Goal: Task Accomplishment & Management: Complete application form

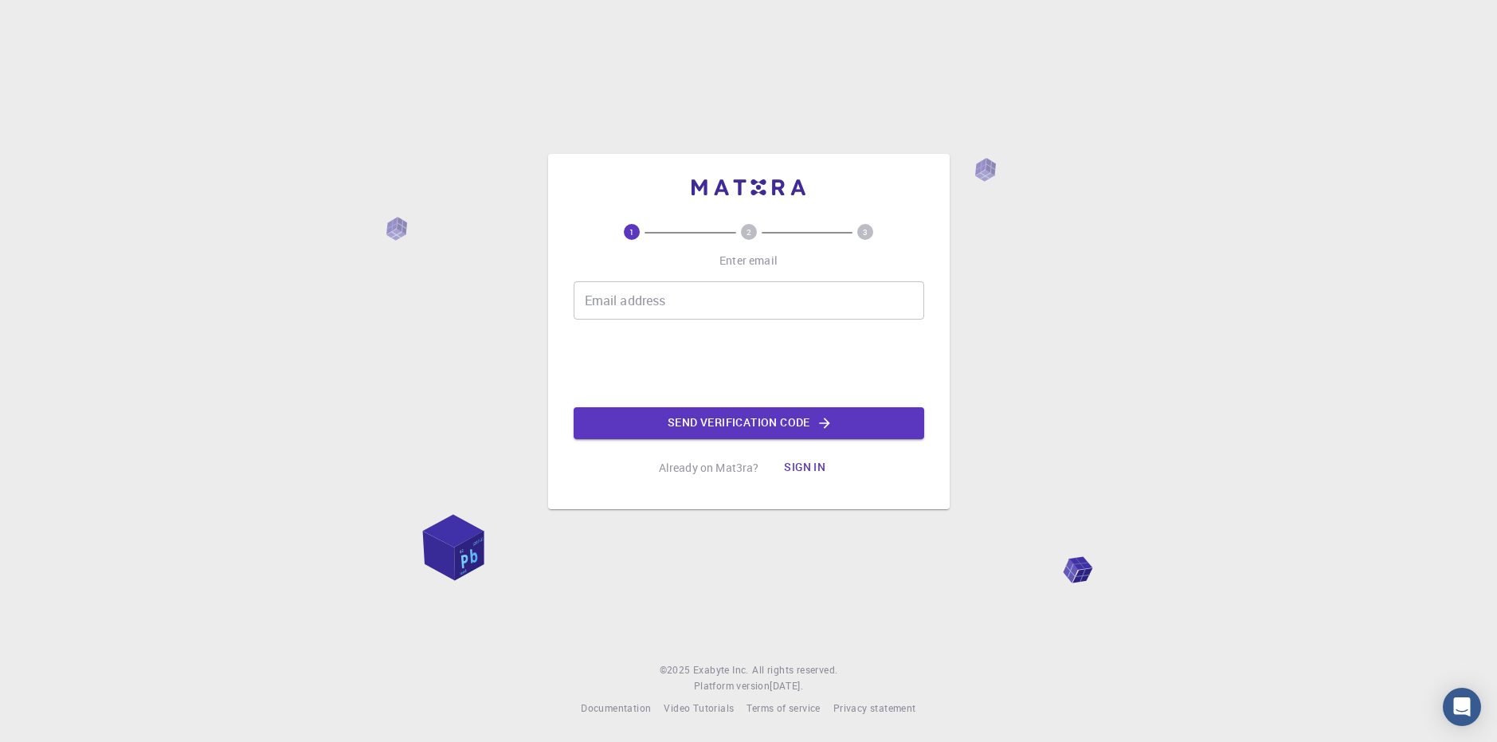
click at [809, 293] on input "Email address" at bounding box center [749, 300] width 351 height 38
type input "yohan_07@yahoo.com"
click at [749, 422] on button "Send verification code" at bounding box center [749, 423] width 351 height 32
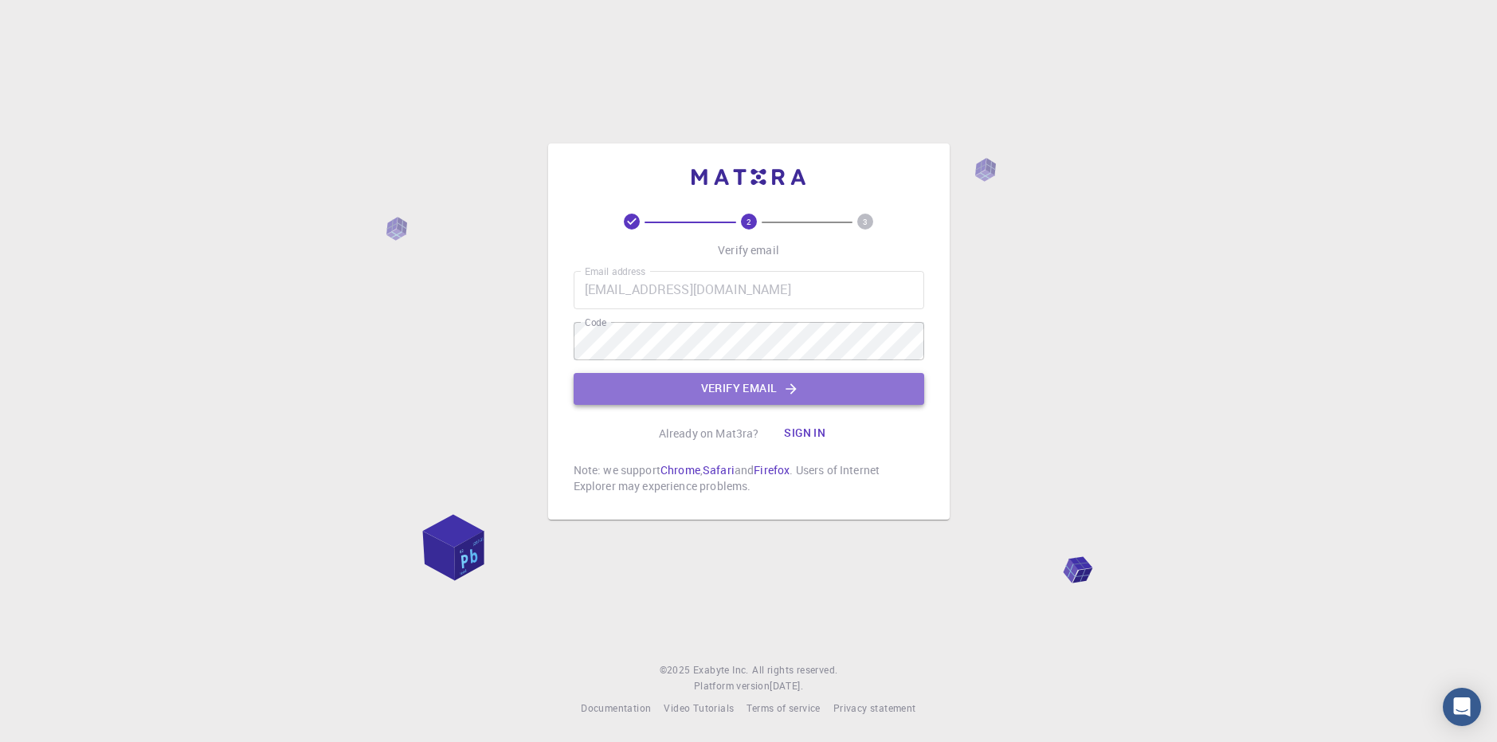
click at [694, 388] on button "Verify email" at bounding box center [749, 389] width 351 height 32
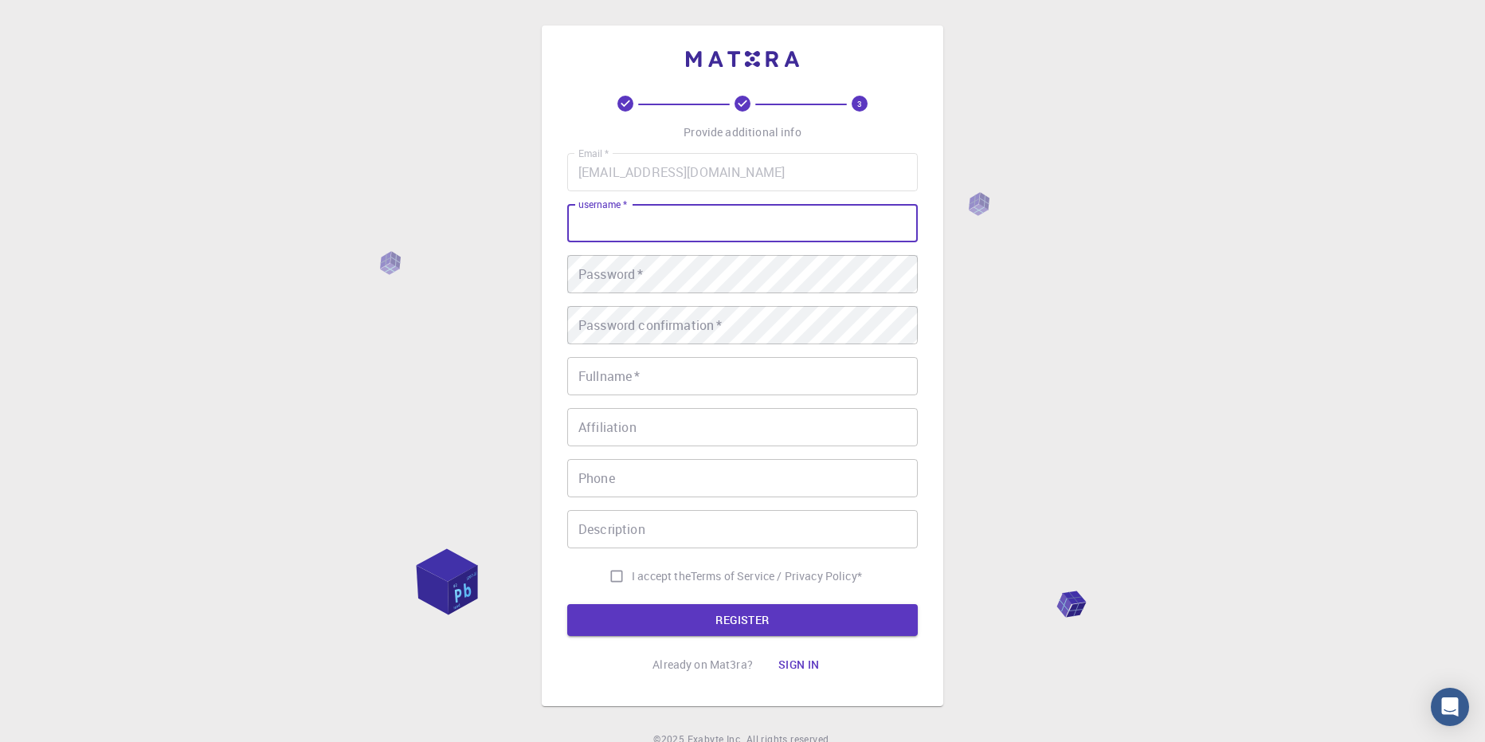
click at [643, 235] on input "username   *" at bounding box center [742, 223] width 351 height 38
type input "Newkitianadmiral"
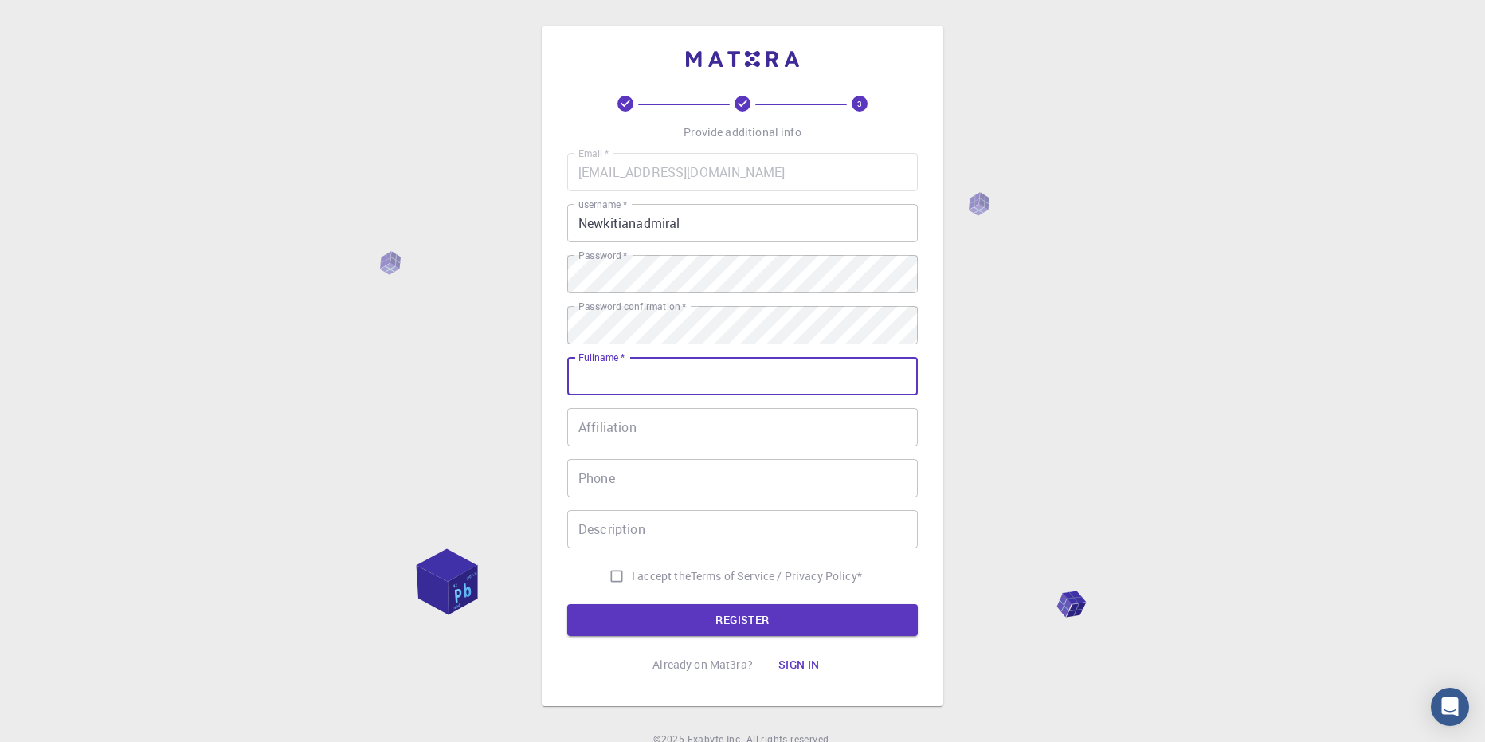
type input "J"
type input "N"
click at [613, 375] on input "[PERSON_NAME] Admiral" at bounding box center [742, 376] width 351 height 38
click at [624, 376] on input "[PERSON_NAME] Admiral" at bounding box center [742, 376] width 351 height 38
type input "[PERSON_NAME] Admiral"
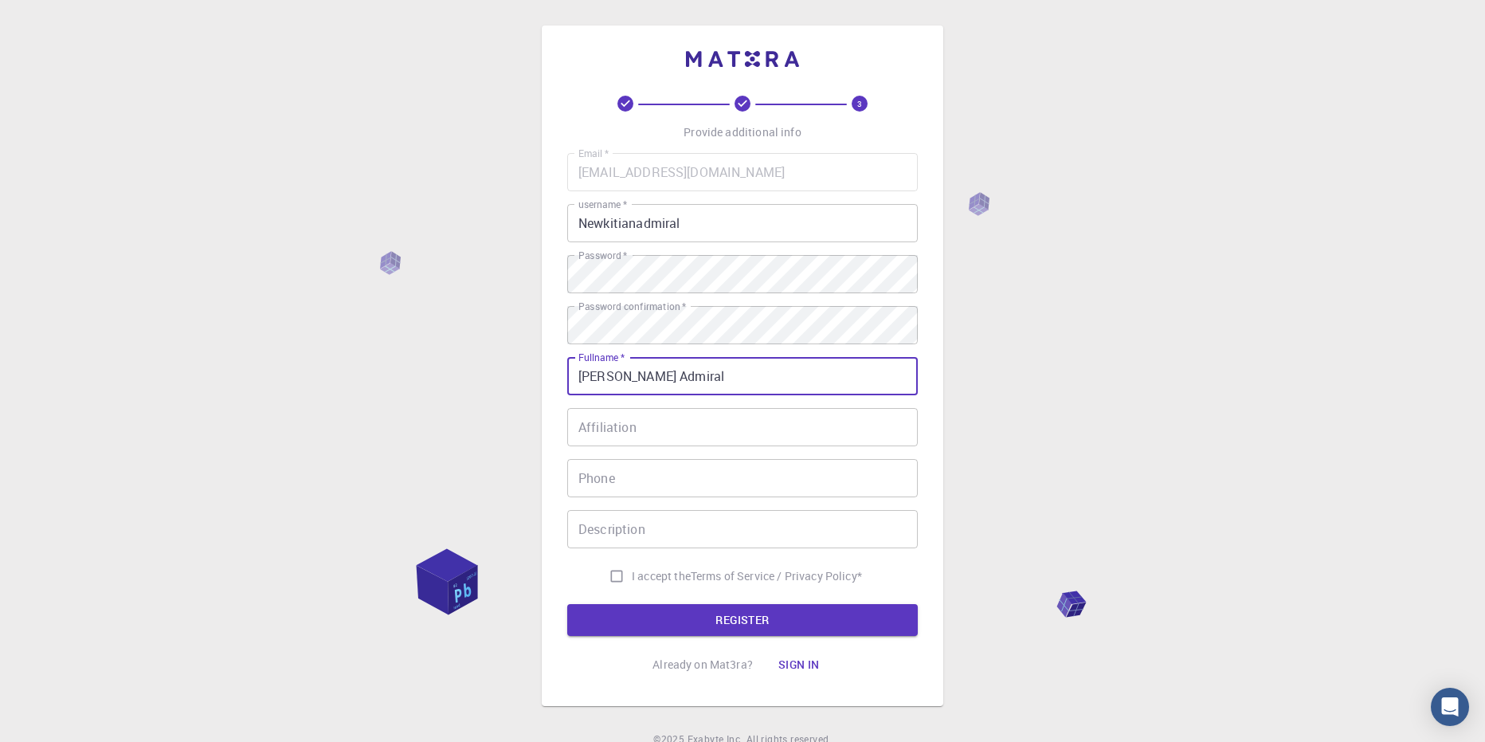
click at [657, 424] on input "Affiliation" at bounding box center [742, 427] width 351 height 38
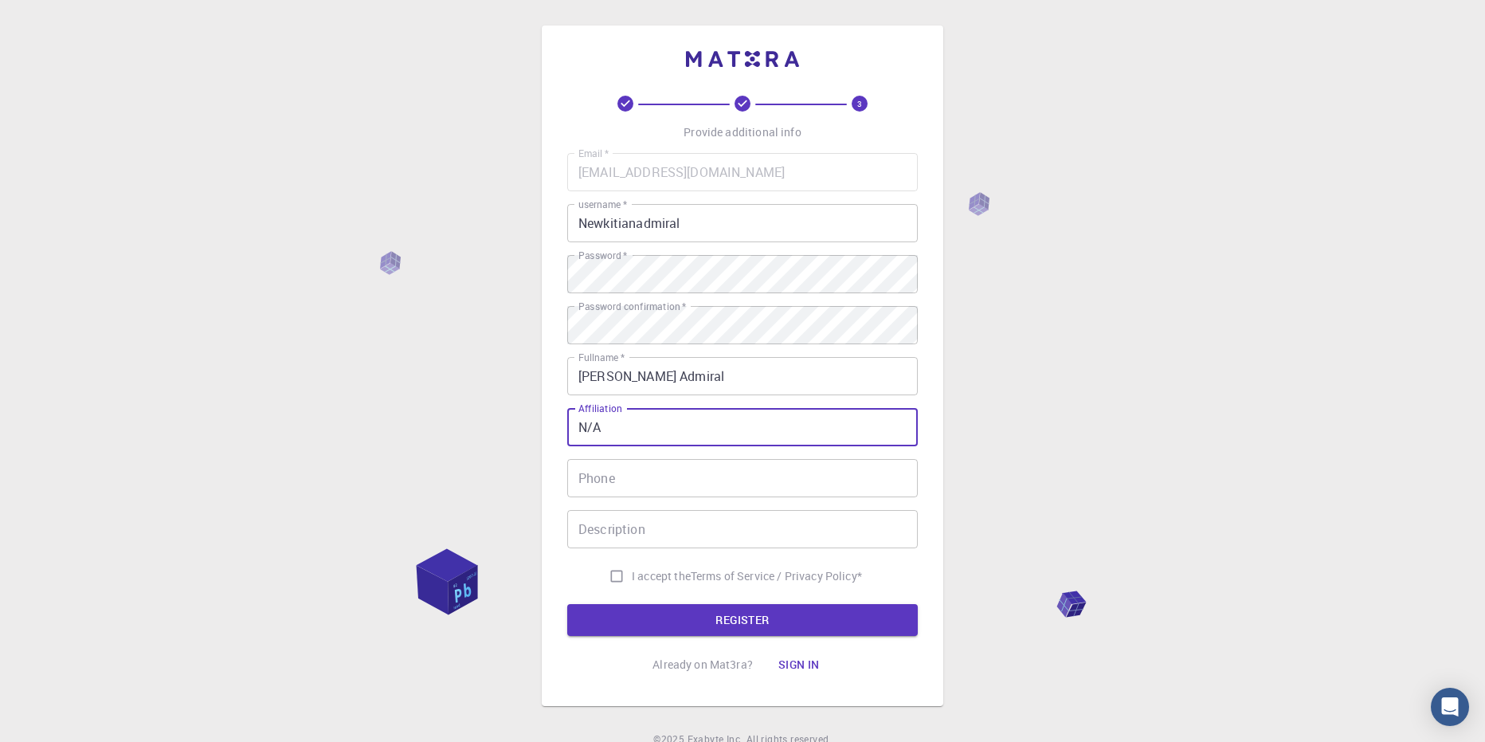
type input "N/A"
click at [678, 477] on input "Phone" at bounding box center [742, 478] width 351 height 38
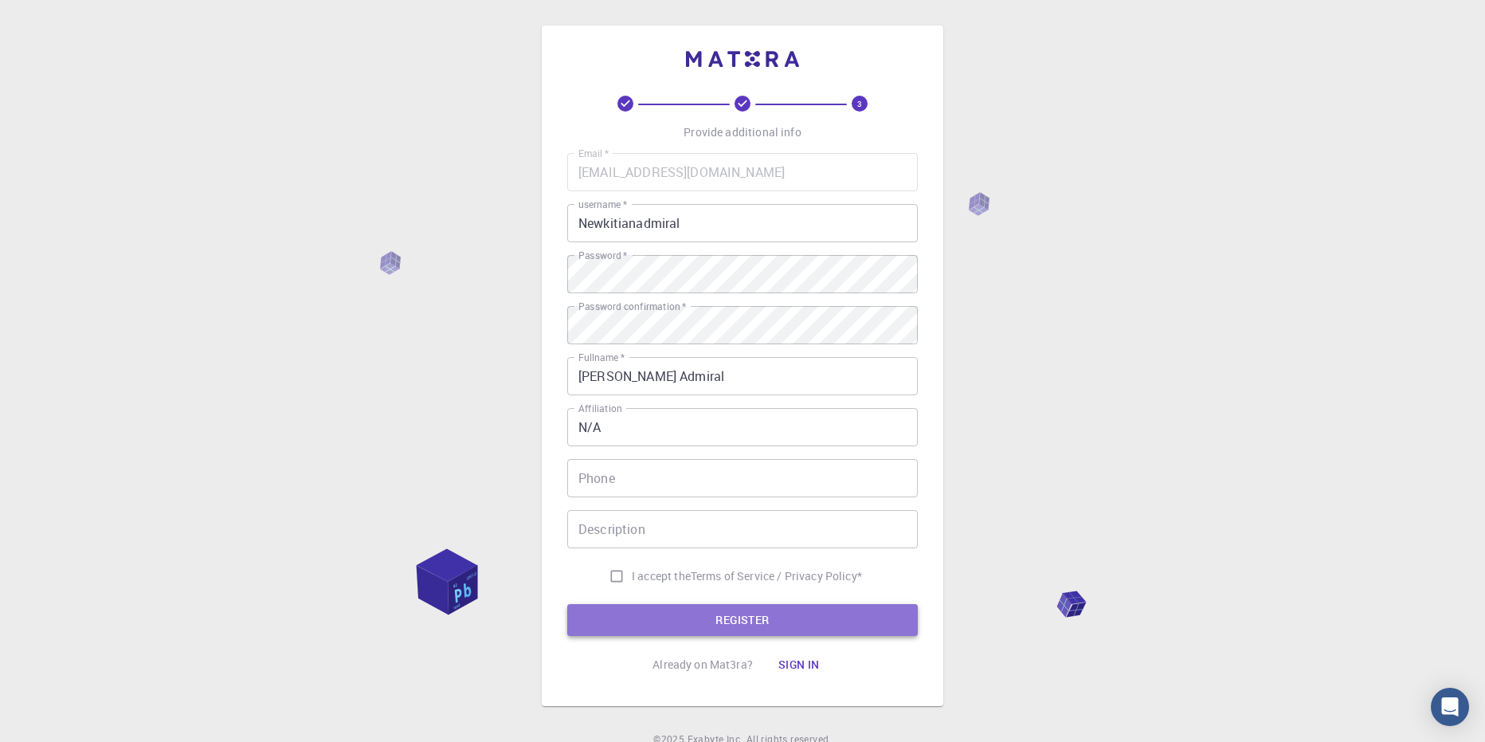
click at [694, 619] on button "REGISTER" at bounding box center [742, 620] width 351 height 32
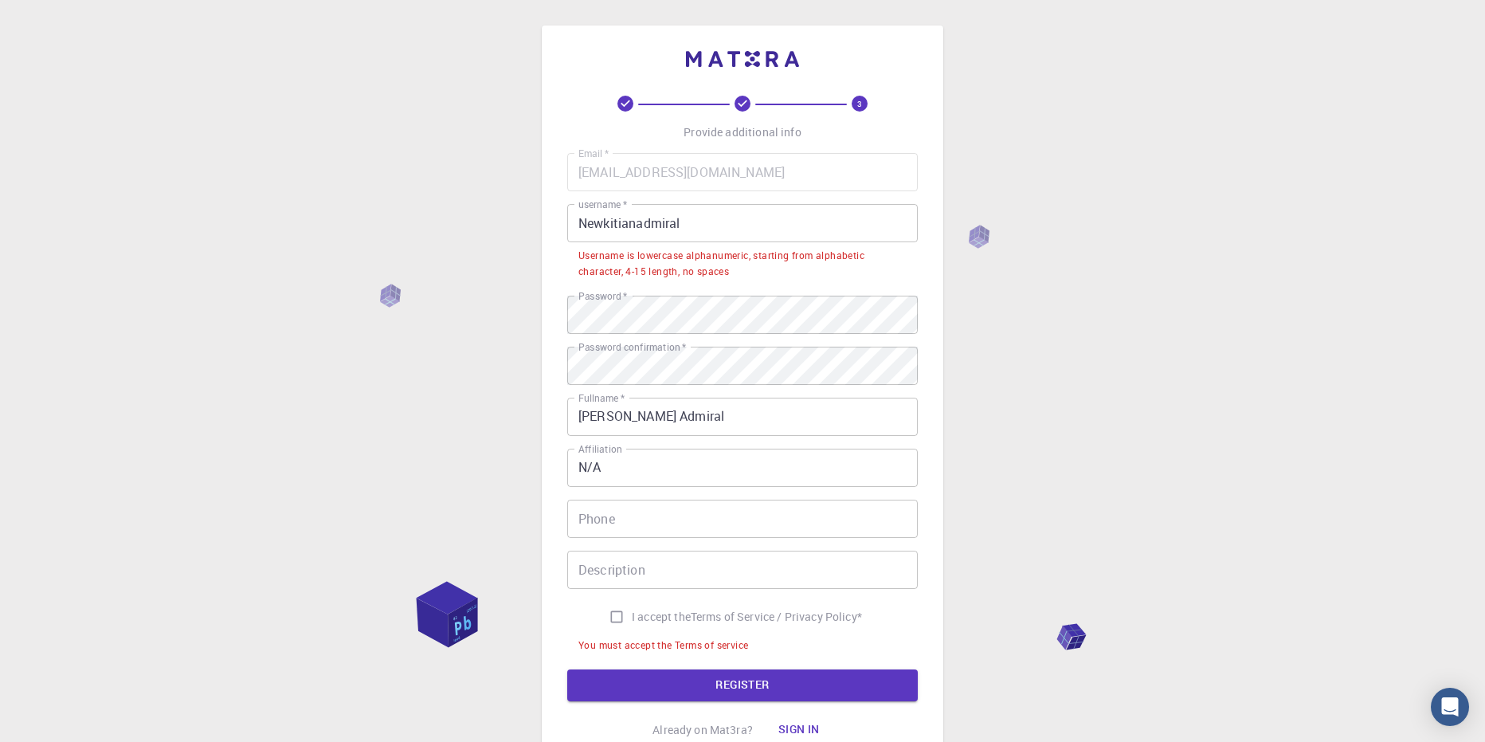
click at [617, 618] on input "I accept the Terms of Service / Privacy Policy *" at bounding box center [617, 617] width 30 height 30
checkbox input "true"
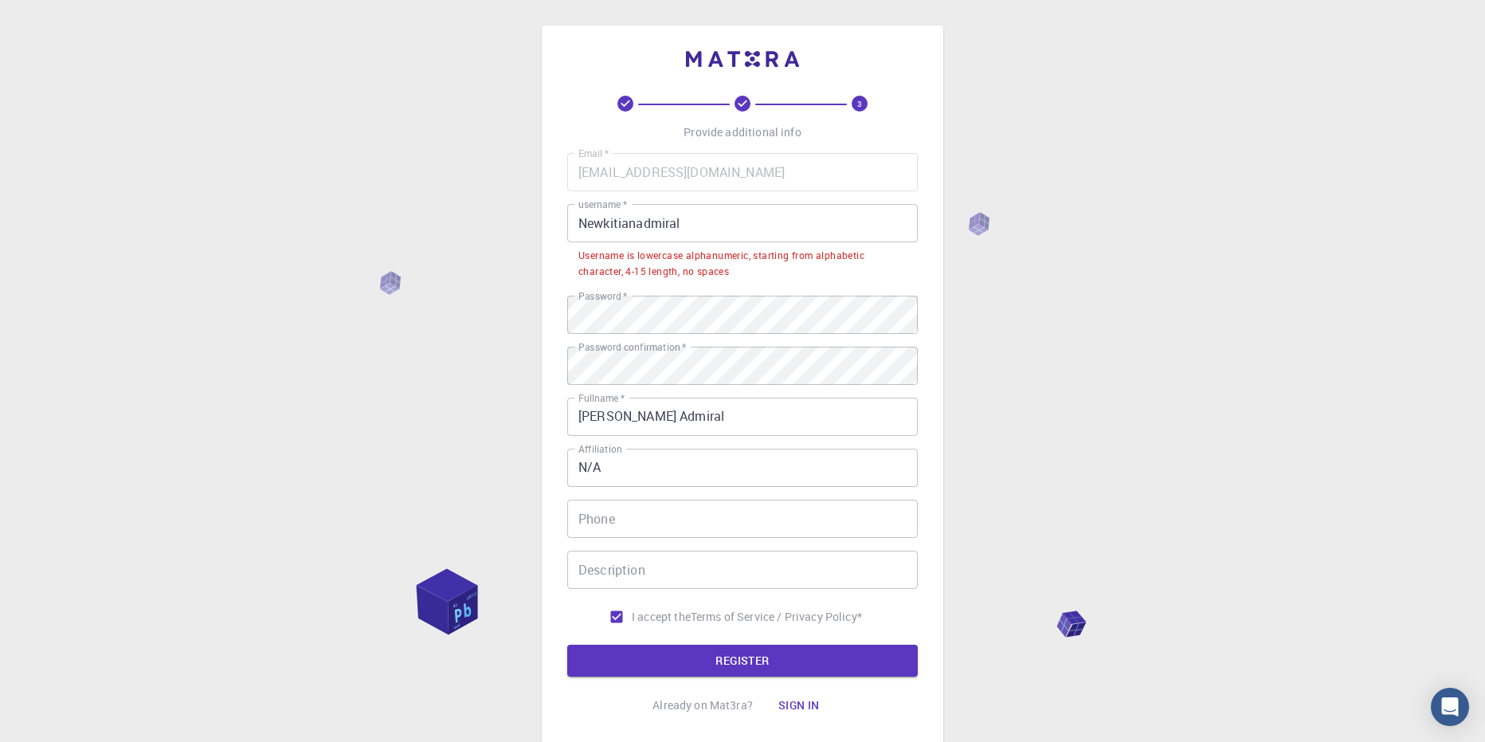
click at [587, 223] on input "Newkitianadmiral" at bounding box center [742, 223] width 351 height 38
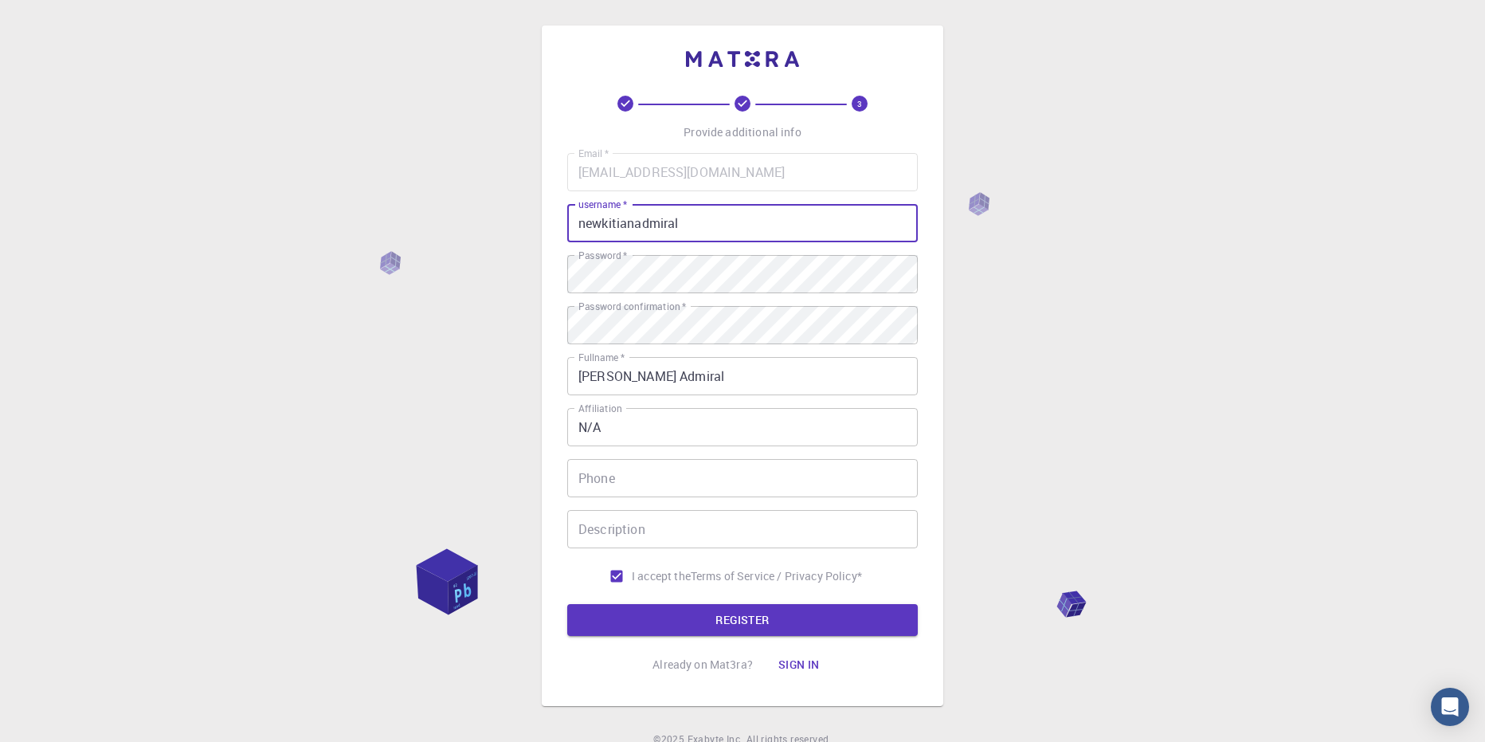
type input "newkitianadmiral"
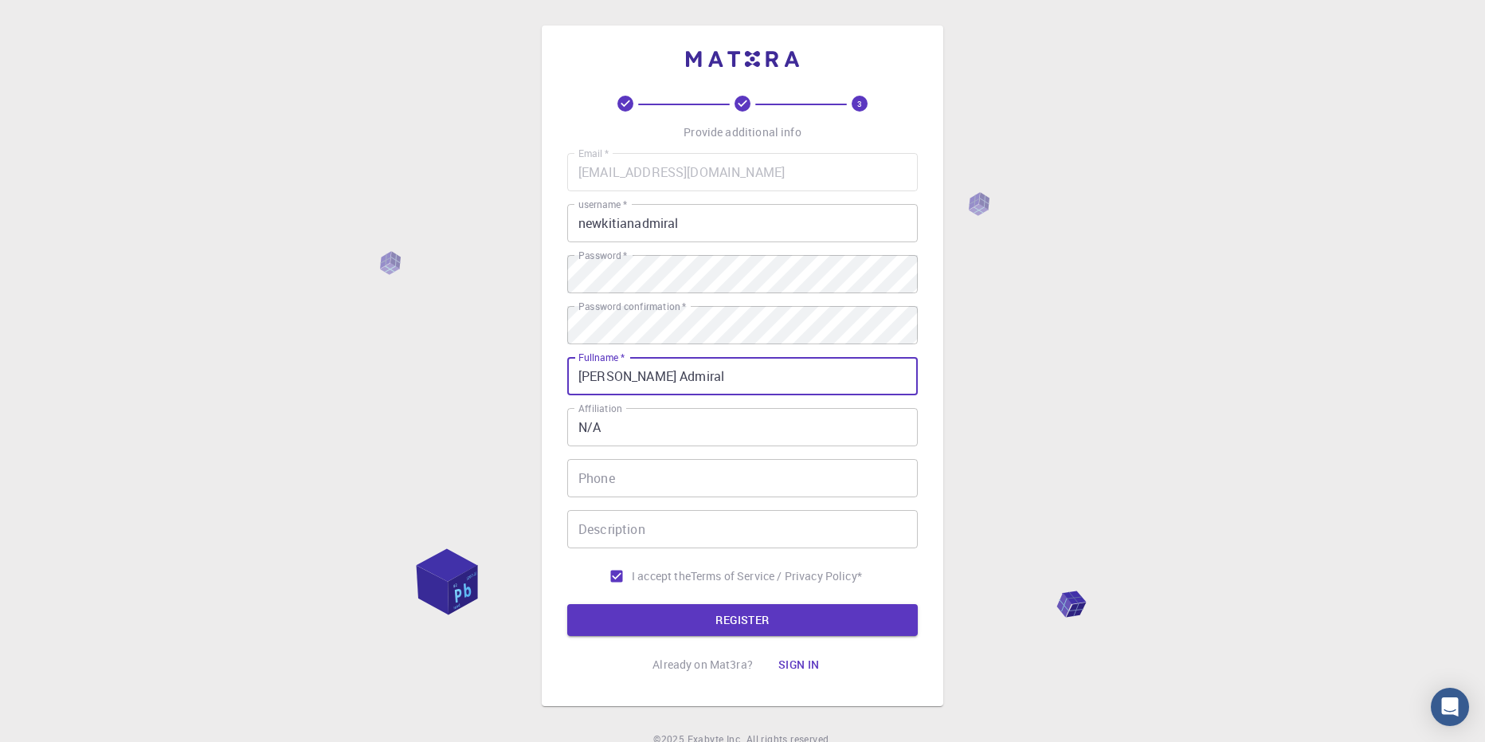
drag, startPoint x: 736, startPoint y: 374, endPoint x: 525, endPoint y: 383, distance: 210.6
click at [525, 383] on div "3 Provide additional info Email   * yohan_07@yahoo.com Email   * username   * n…" at bounding box center [742, 405] width 1485 height 811
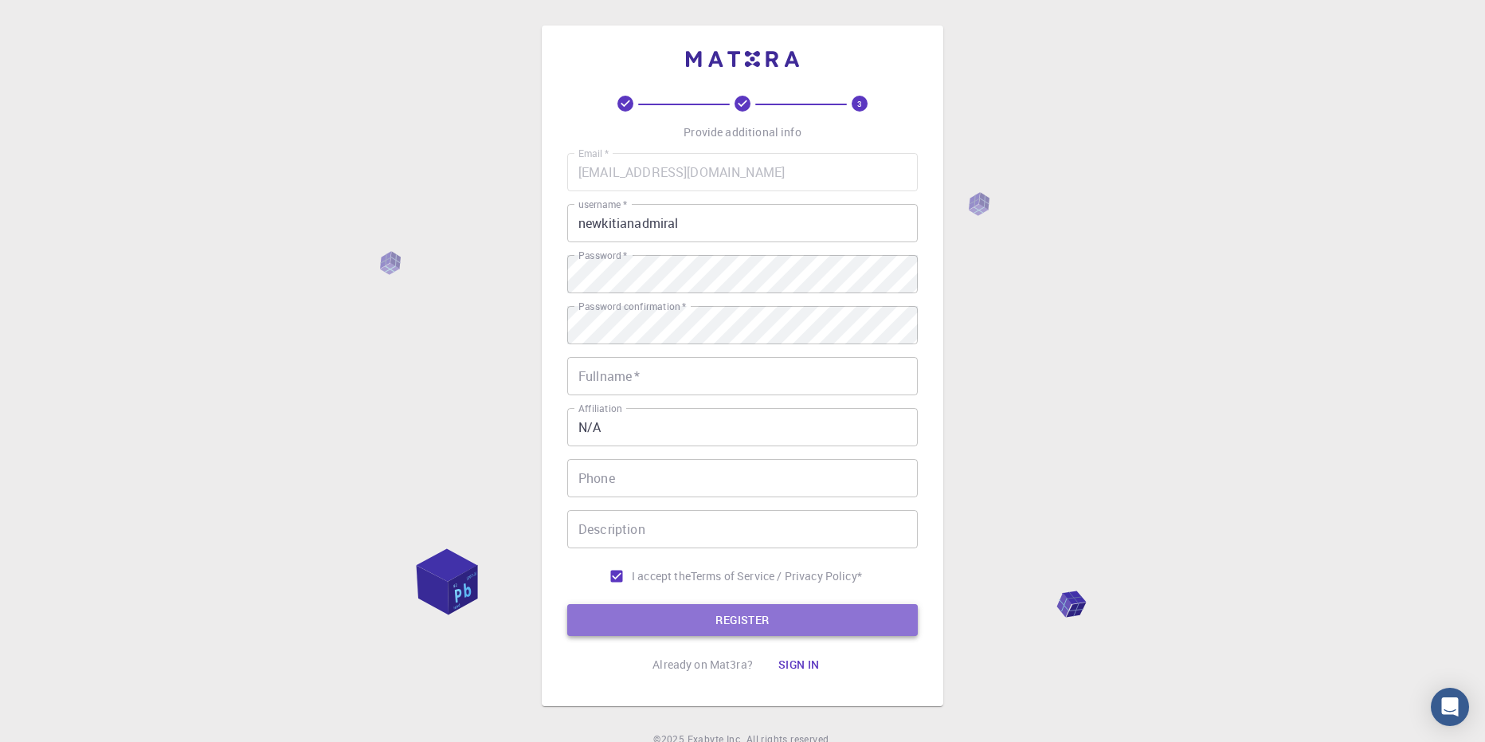
click at [826, 610] on button "REGISTER" at bounding box center [742, 620] width 351 height 32
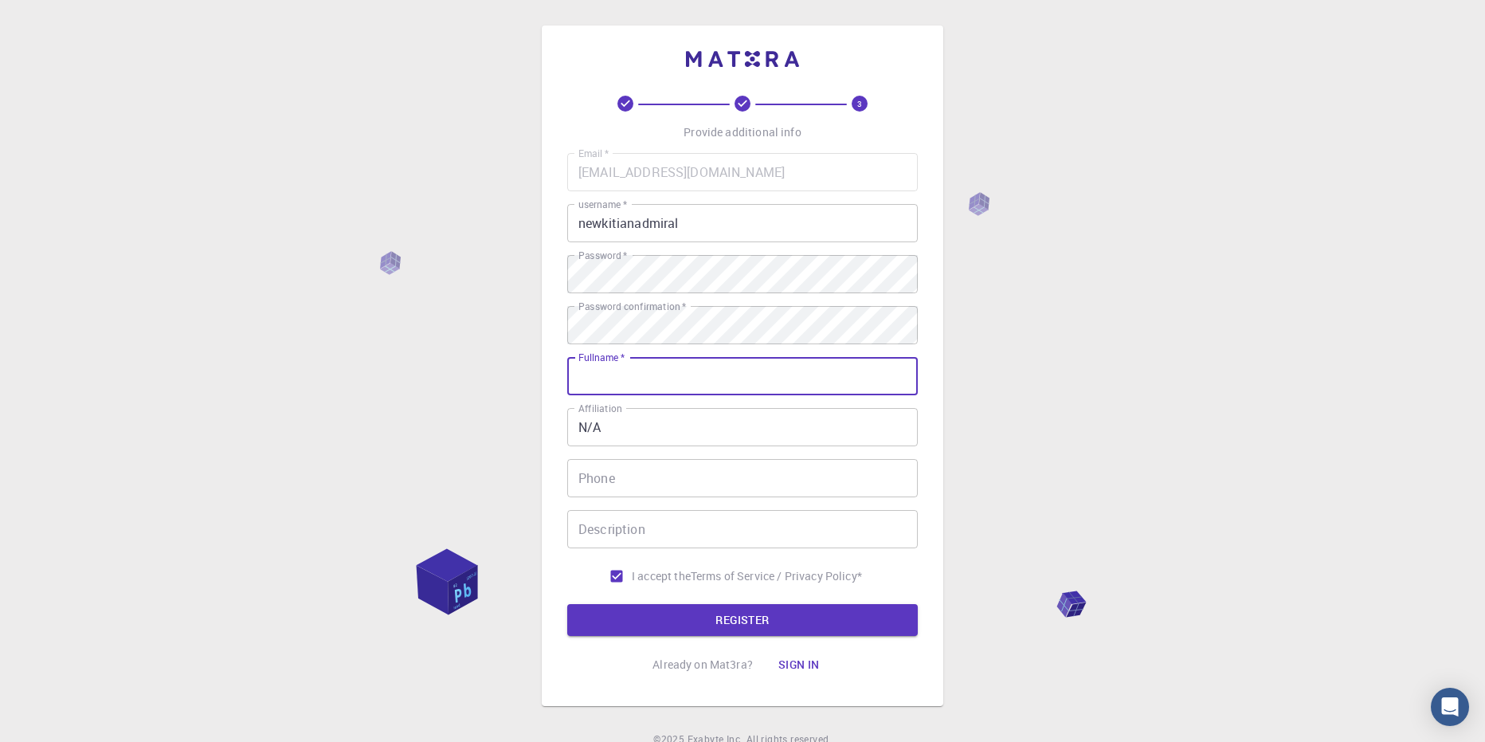
click at [659, 380] on input "Fullname   *" at bounding box center [742, 376] width 351 height 38
type input "Johann Kitian Admiral"
click at [748, 617] on button "REGISTER" at bounding box center [742, 620] width 351 height 32
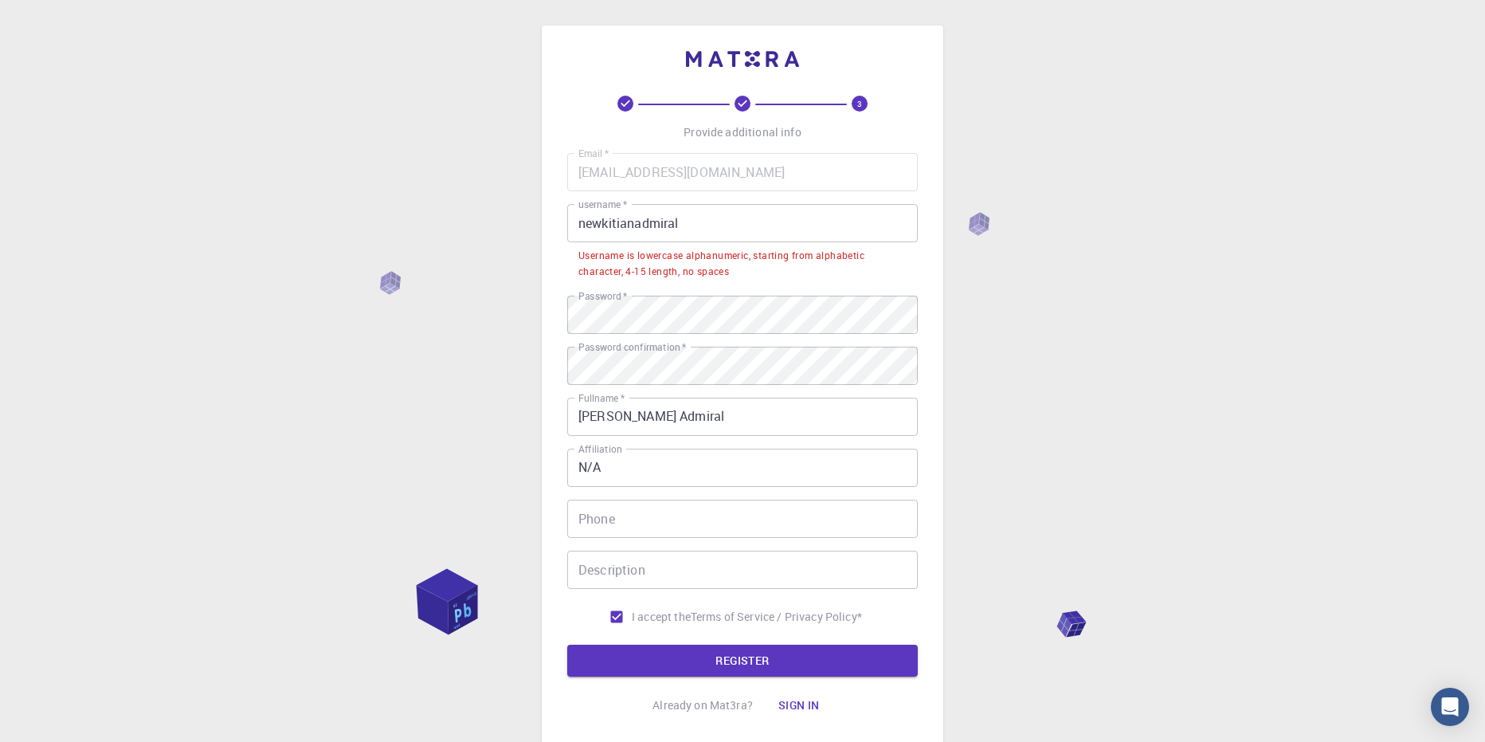
click at [743, 223] on input "newkitianadmiral" at bounding box center [742, 223] width 351 height 38
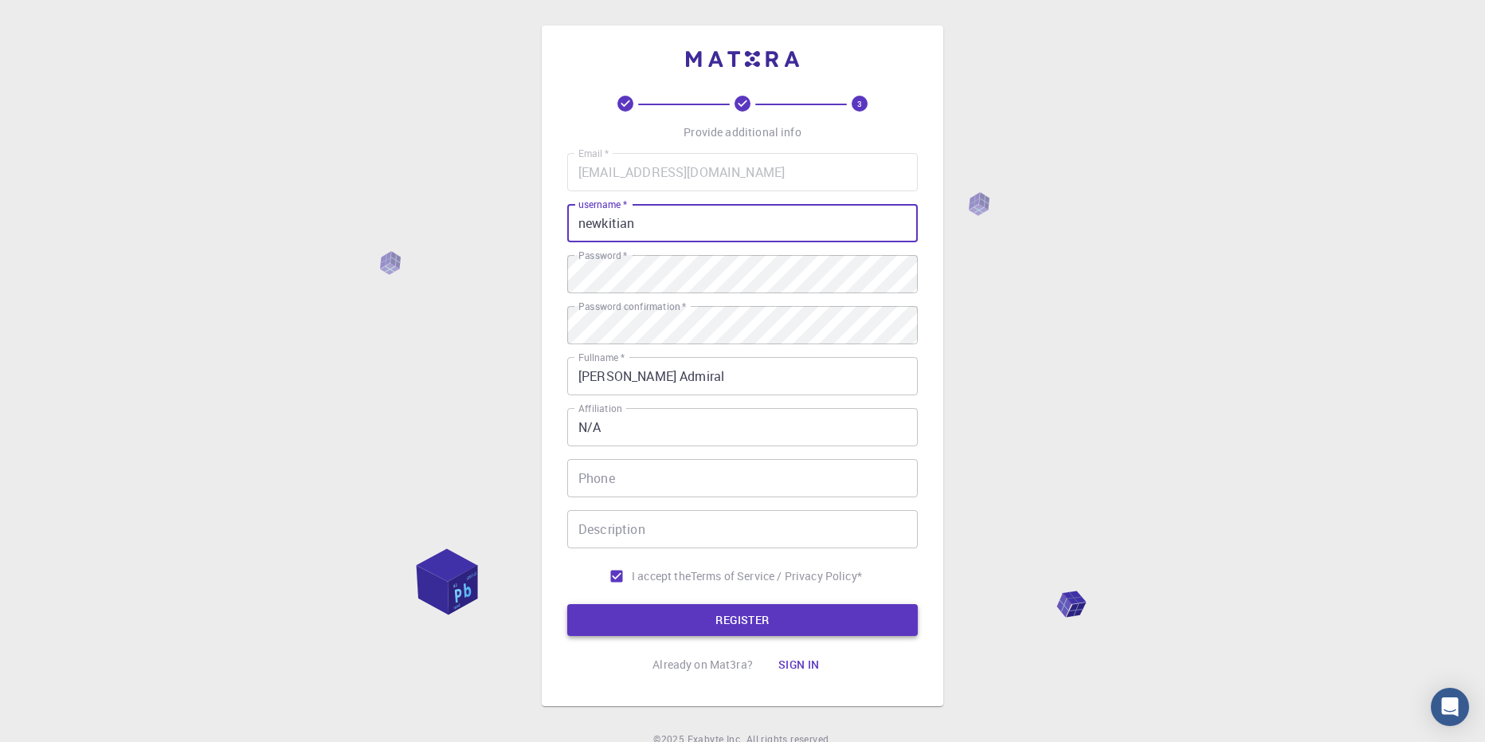
type input "newkitian"
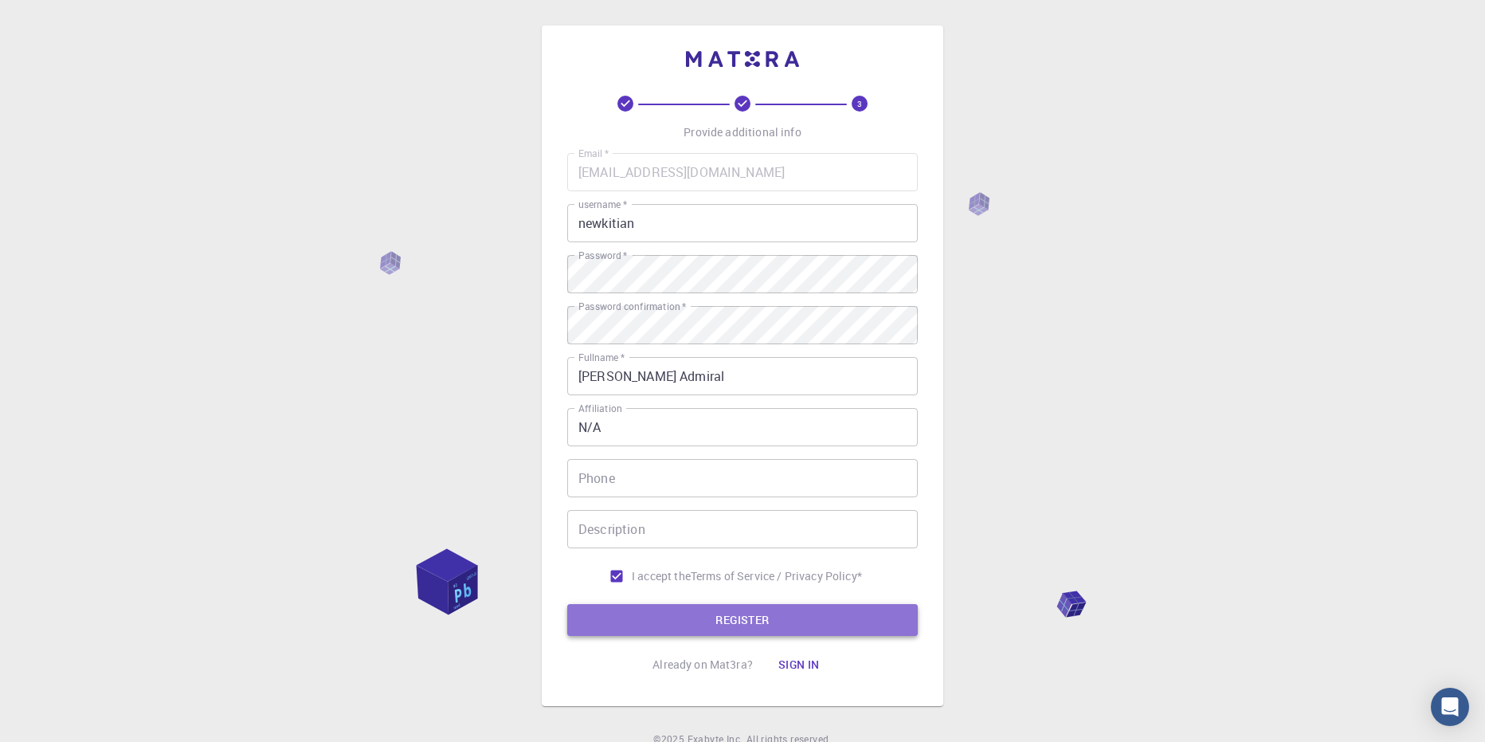
click at [681, 633] on button "REGISTER" at bounding box center [742, 620] width 351 height 32
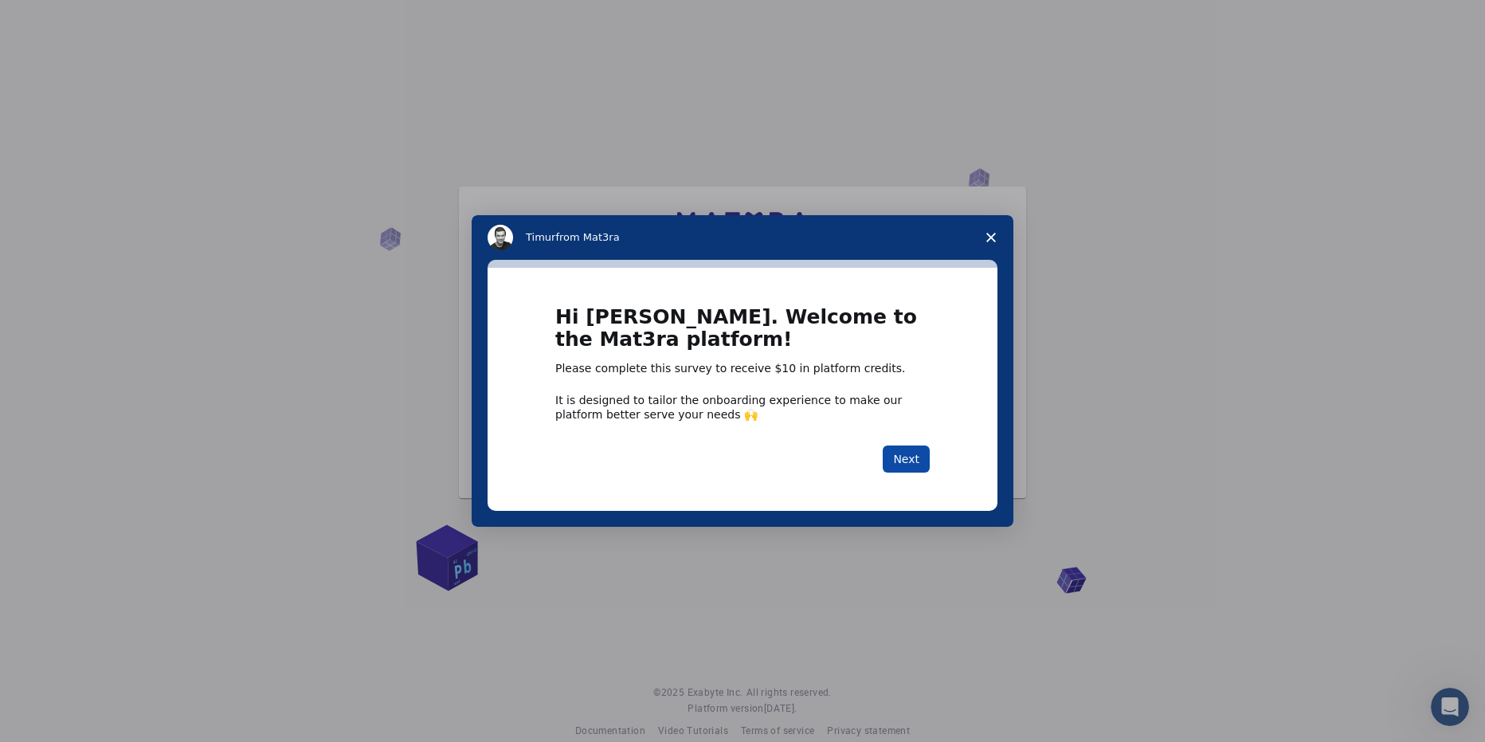
click at [908, 465] on button "Next" at bounding box center [906, 458] width 47 height 27
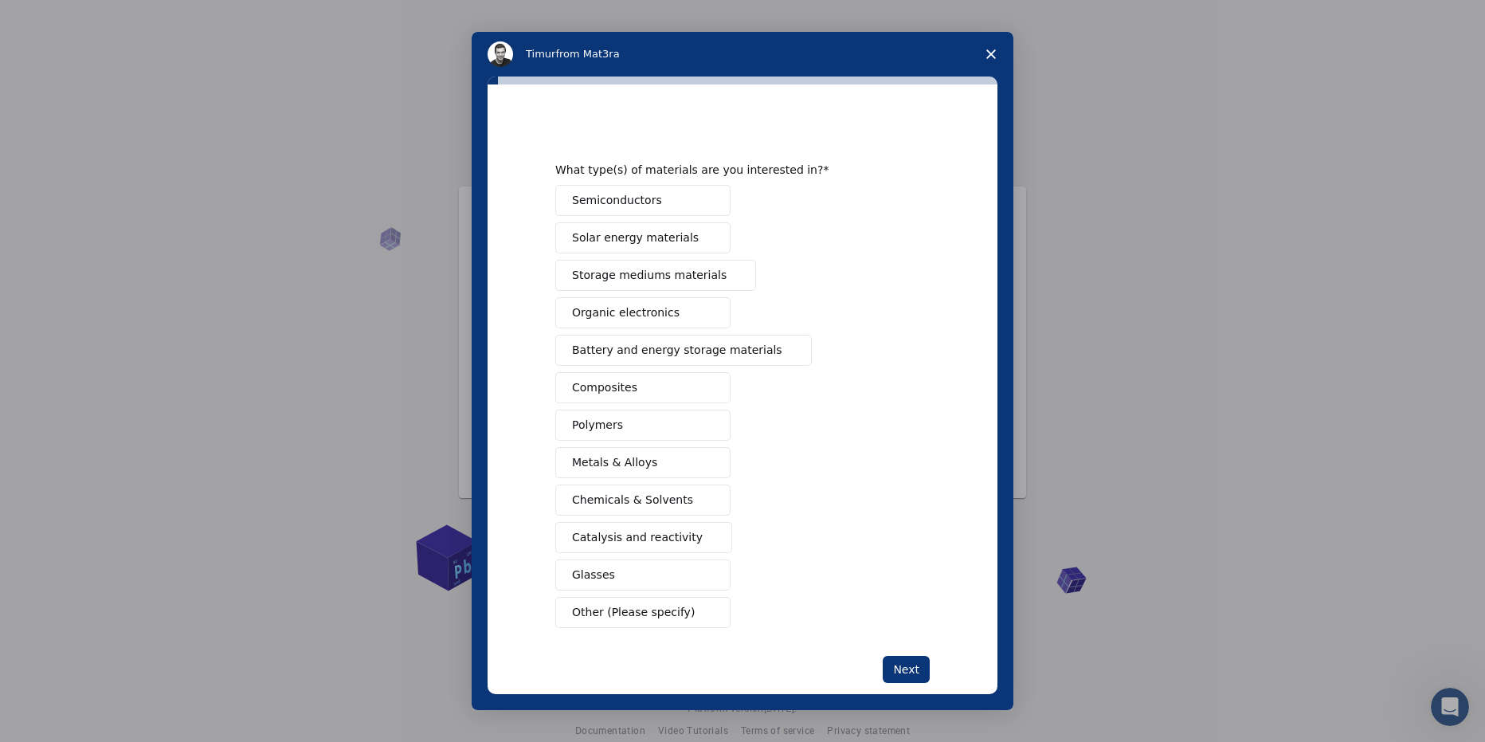
click at [666, 469] on button "Metals & Alloys" at bounding box center [642, 462] width 175 height 31
click at [902, 678] on button "Next" at bounding box center [906, 669] width 47 height 27
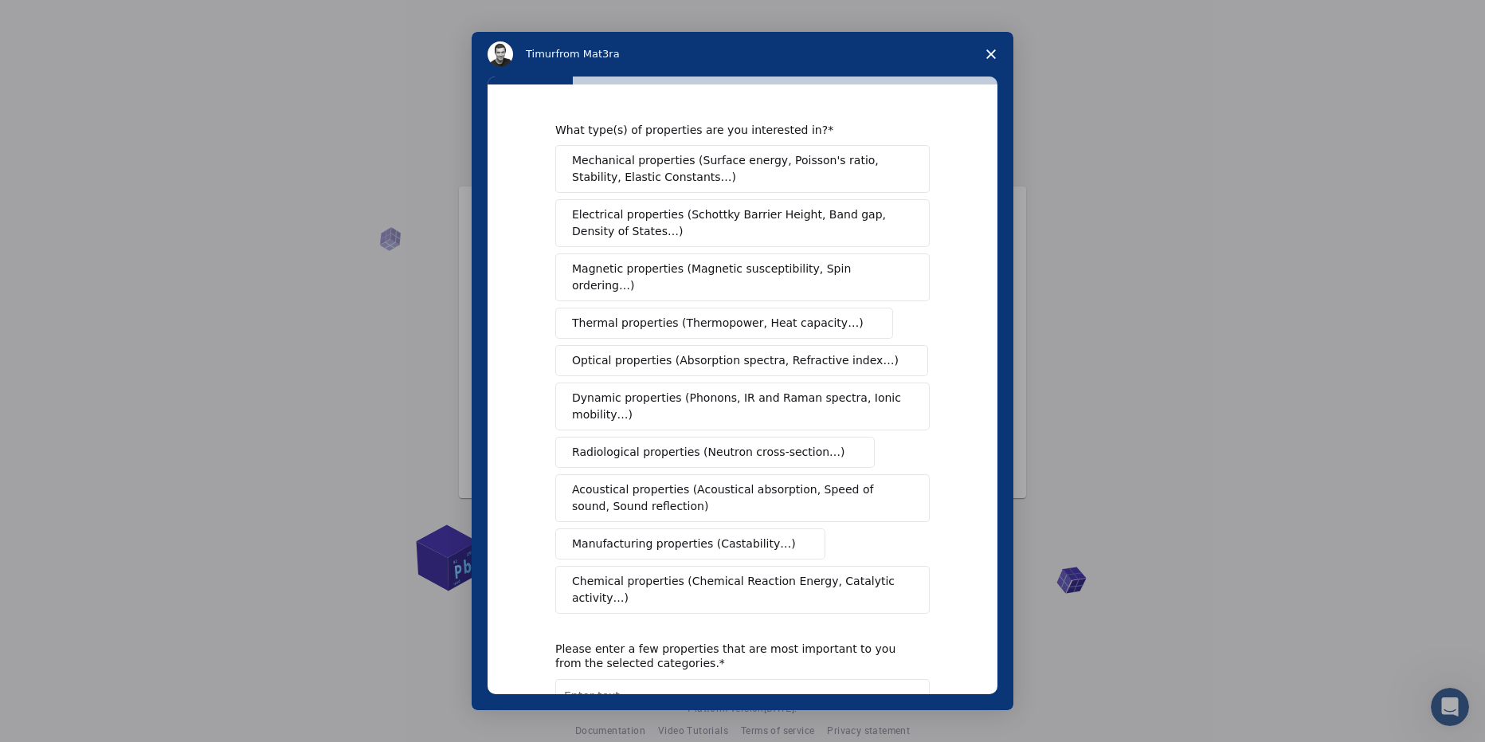
click at [846, 399] on span "Dynamic properties (Phonons, IR and Raman spectra, Ionic mobility…)" at bounding box center [737, 406] width 331 height 33
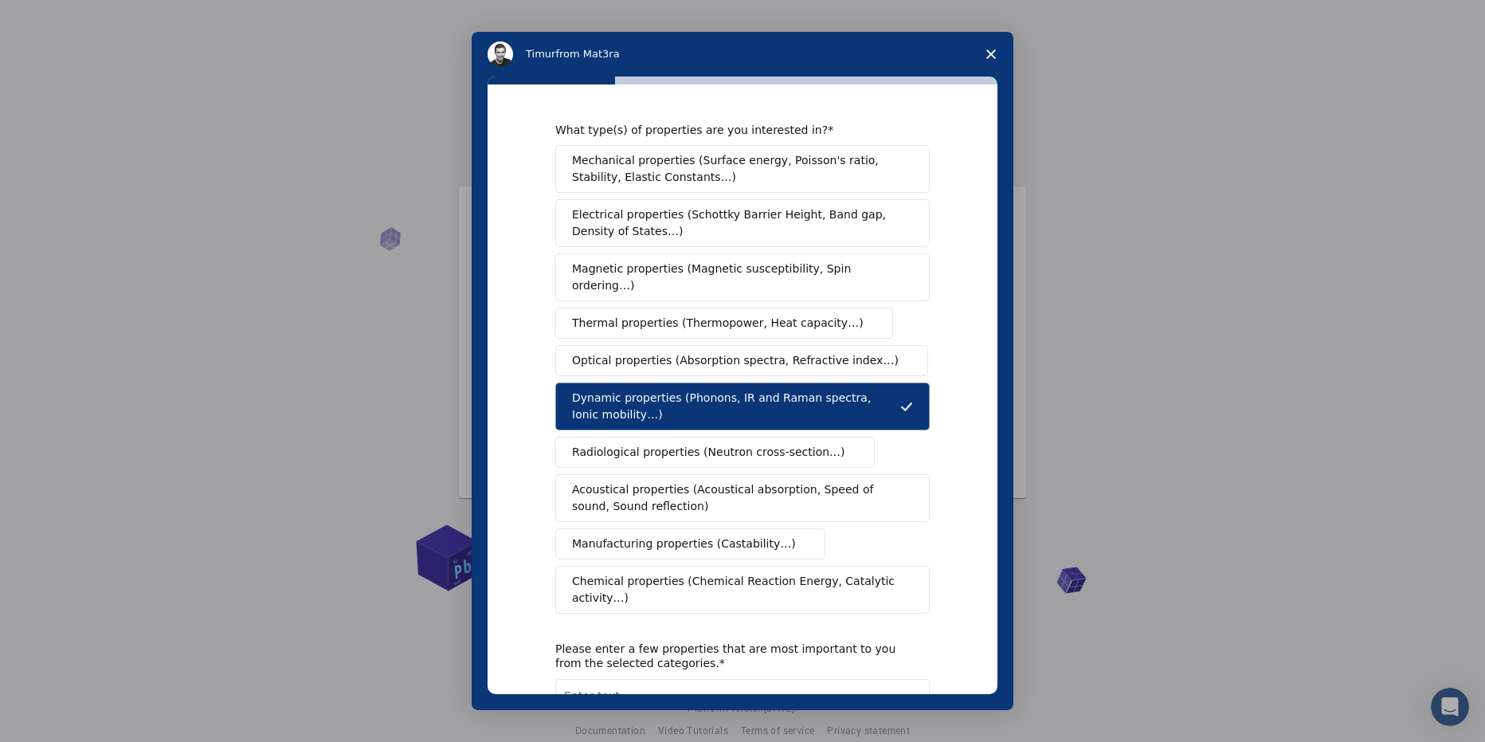
click at [712, 171] on span "Mechanical properties (Surface energy, Poisson's ratio, Stability, Elastic Cons…" at bounding box center [738, 168] width 332 height 33
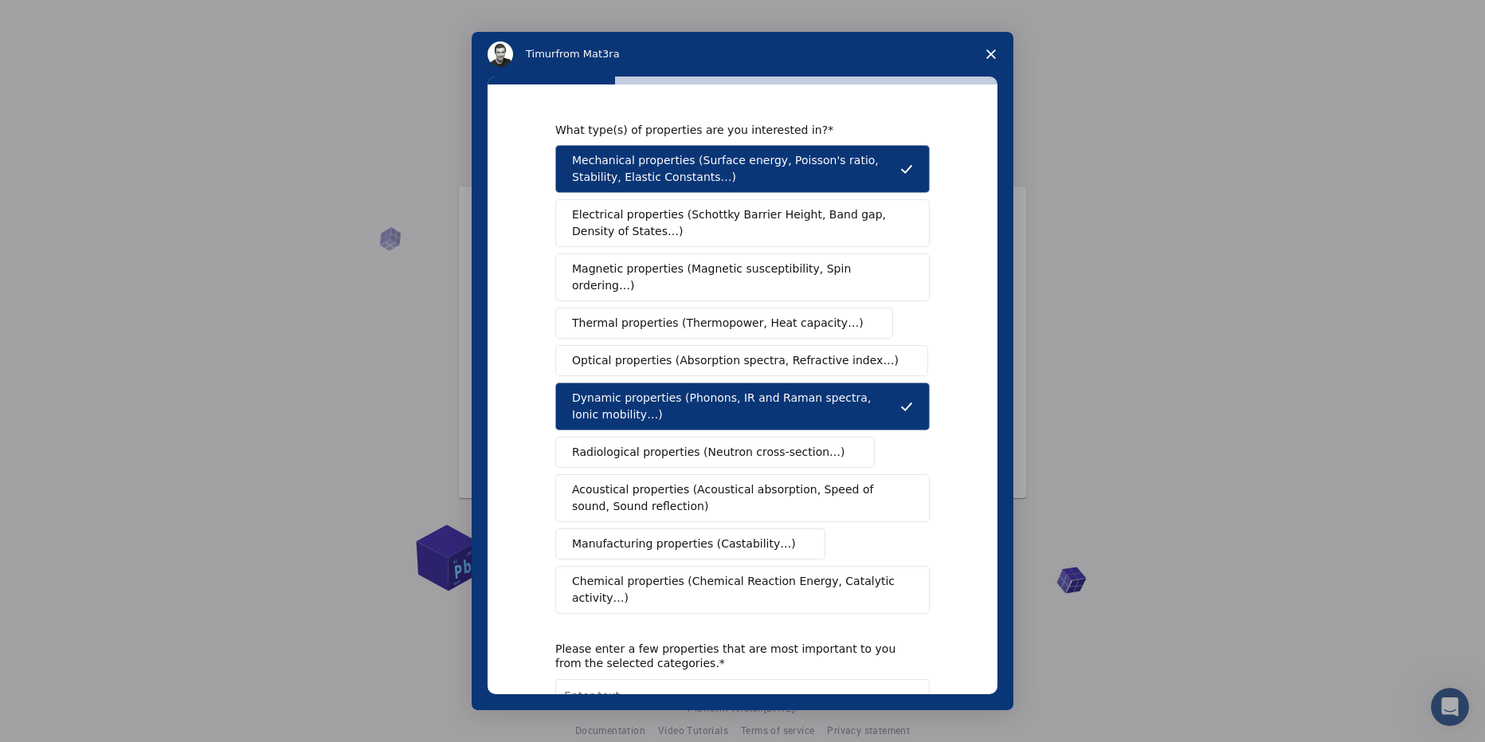
click at [712, 171] on span "Mechanical properties (Surface energy, Poisson's ratio, Stability, Elastic Cons…" at bounding box center [736, 168] width 328 height 33
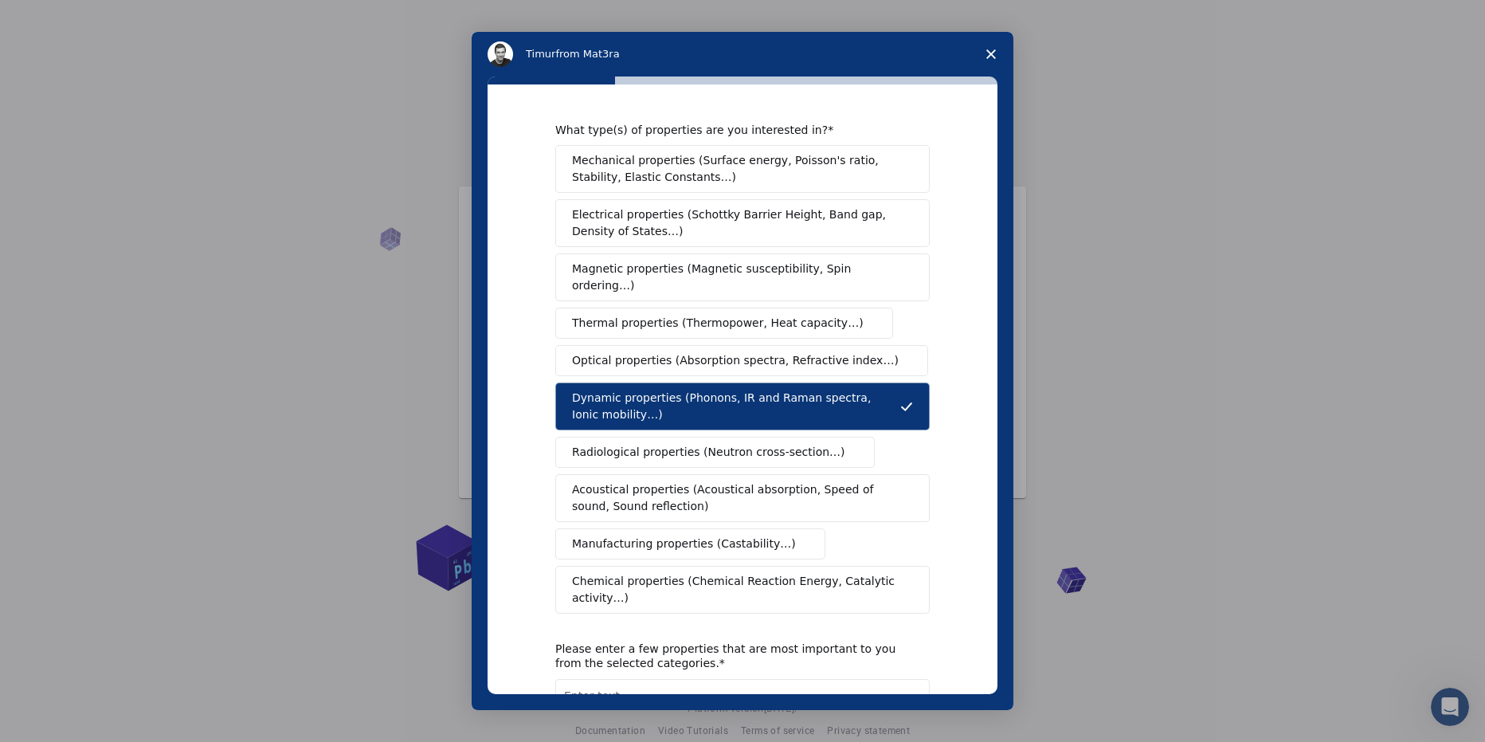
click at [748, 390] on span "Dynamic properties (Phonons, IR and Raman spectra, Ionic mobility…)" at bounding box center [736, 406] width 328 height 33
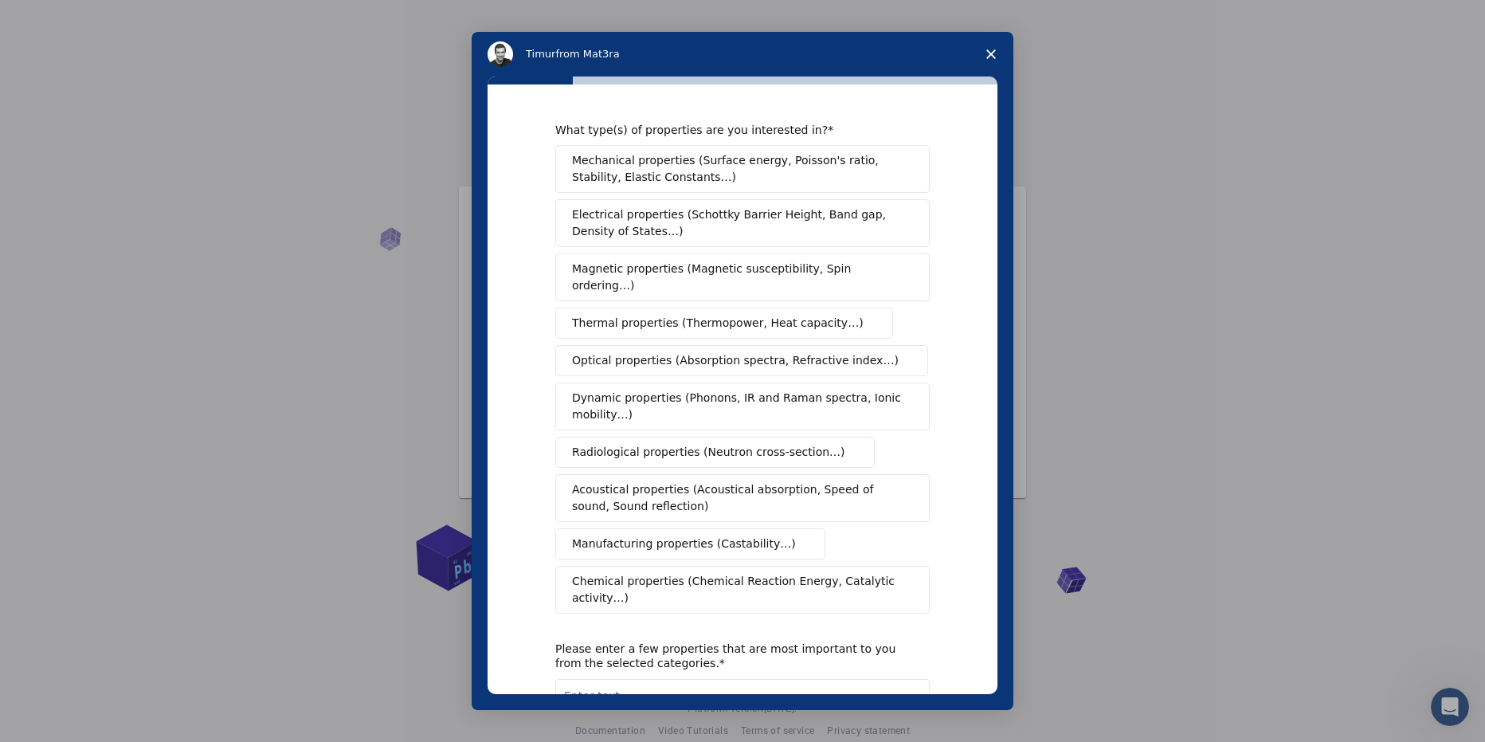
click at [748, 390] on span "Dynamic properties (Phonons, IR and Raman spectra, Ionic mobility…)" at bounding box center [737, 406] width 331 height 33
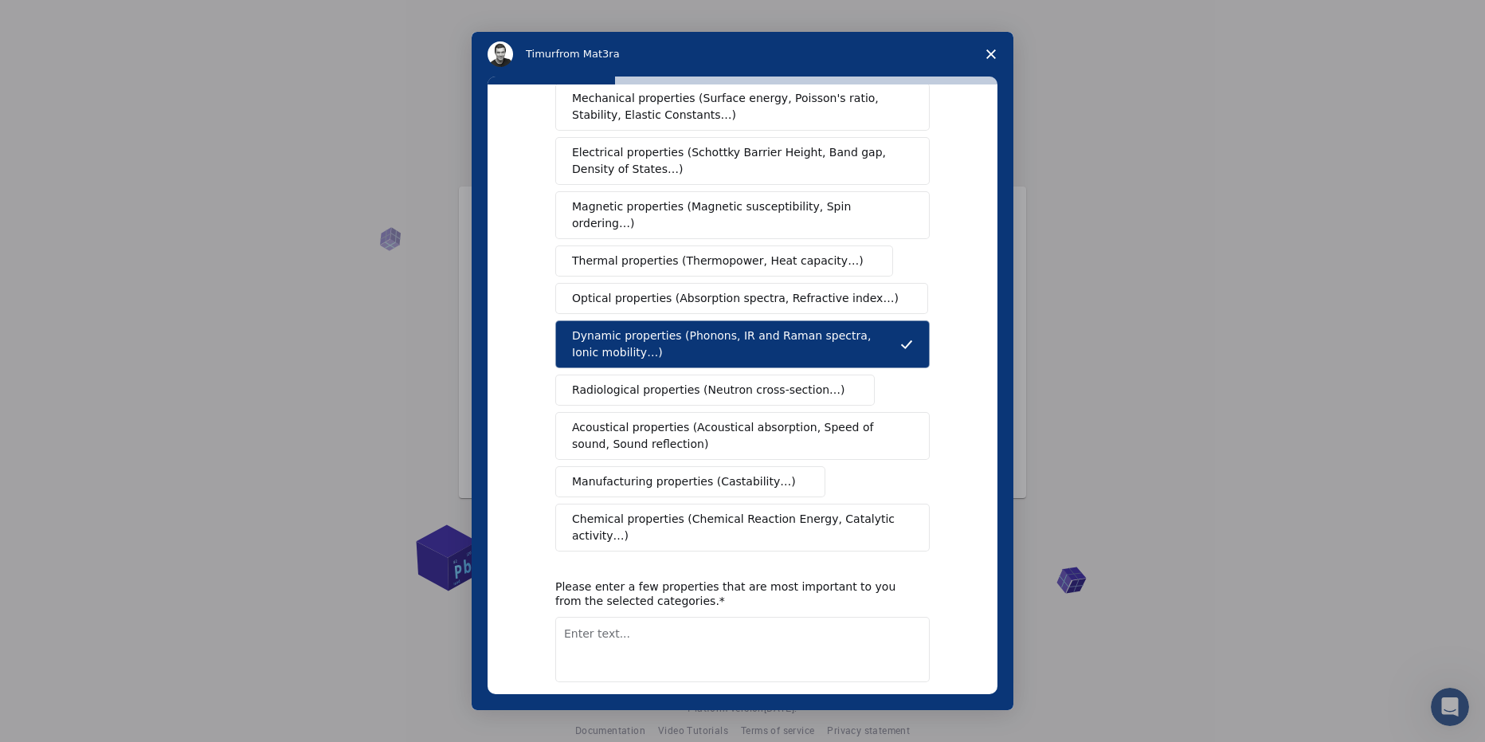
scroll to position [110, 0]
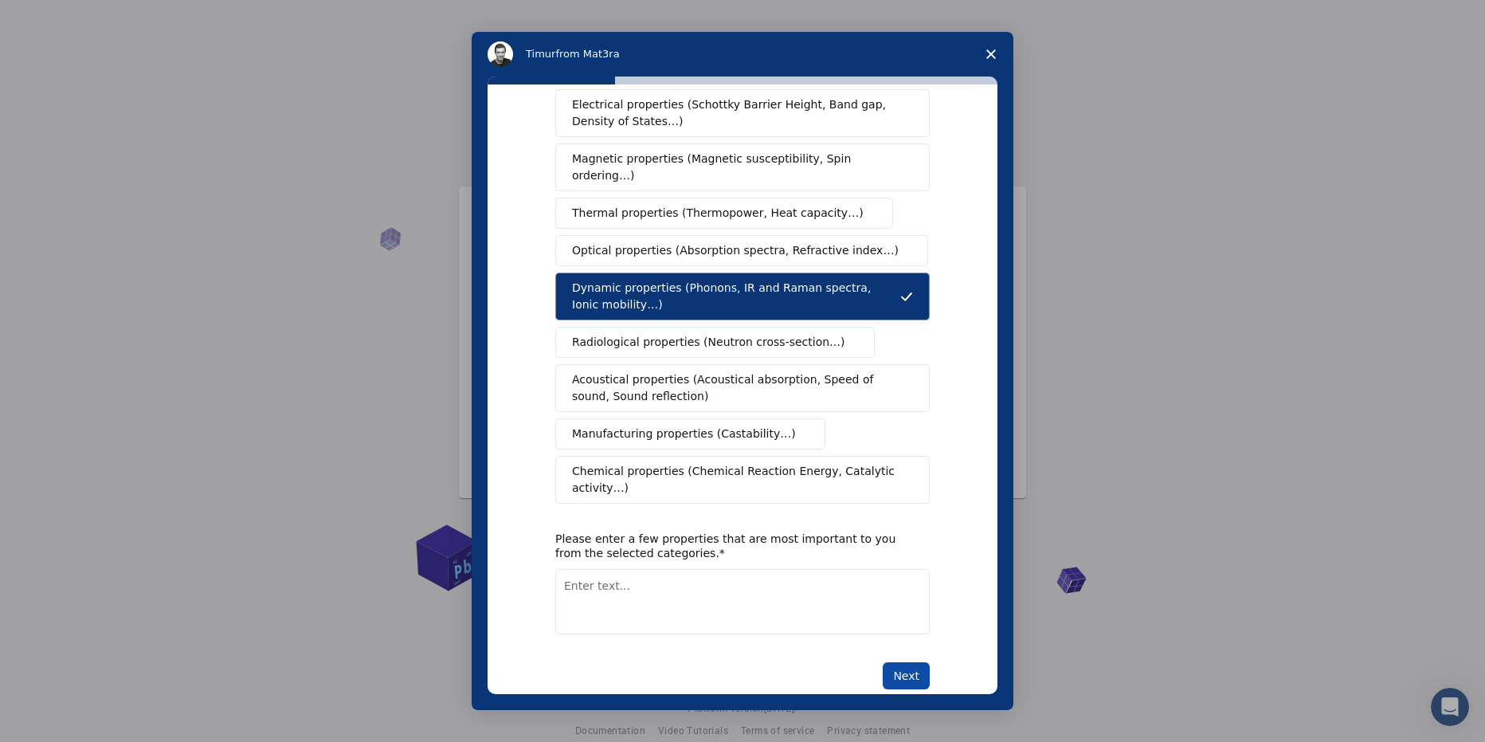
click at [909, 662] on button "Next" at bounding box center [906, 675] width 47 height 27
click at [791, 587] on textarea "Enter text..." at bounding box center [742, 619] width 375 height 65
type textarea "N/A"
click at [898, 662] on button "Next" at bounding box center [906, 675] width 47 height 27
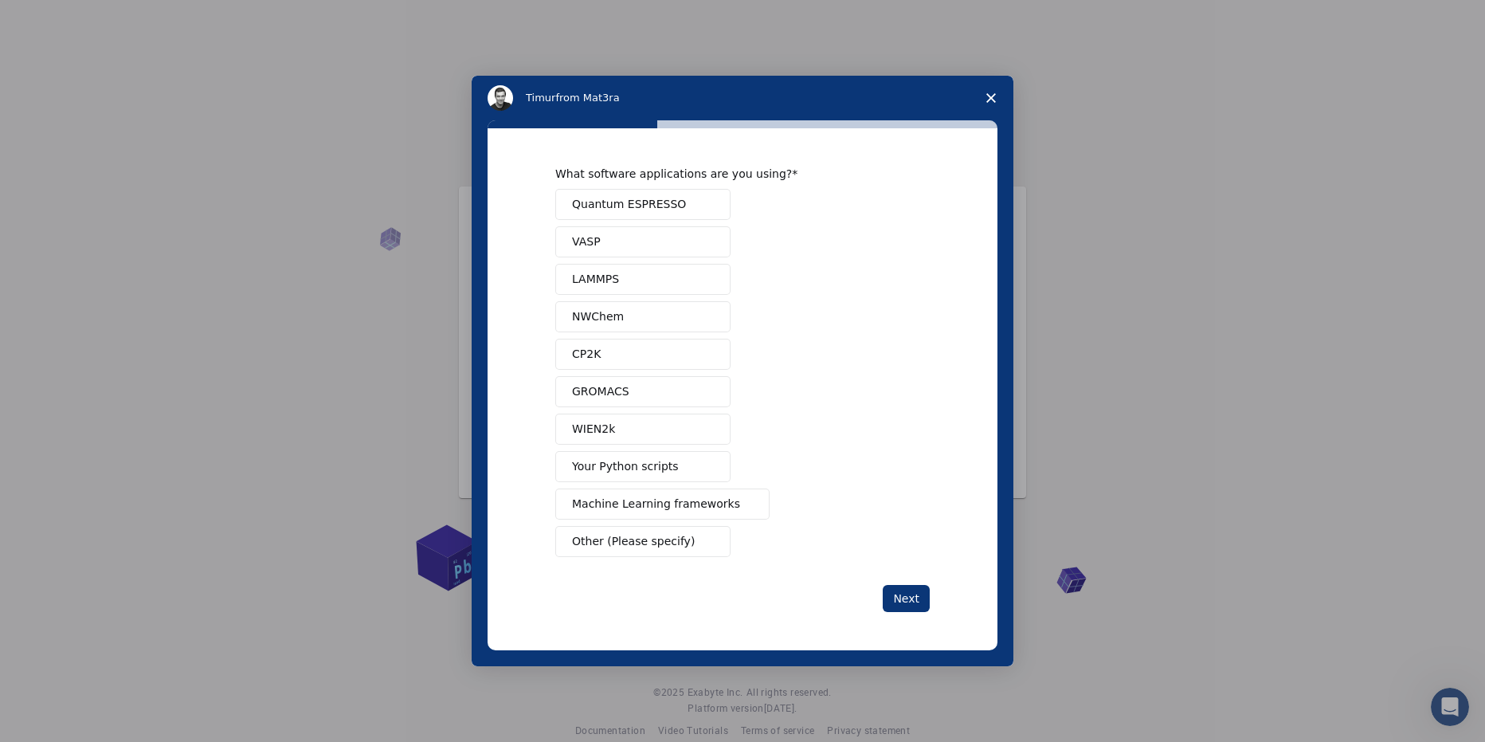
scroll to position [0, 0]
click at [677, 551] on button "Other (Please specify)" at bounding box center [642, 541] width 175 height 31
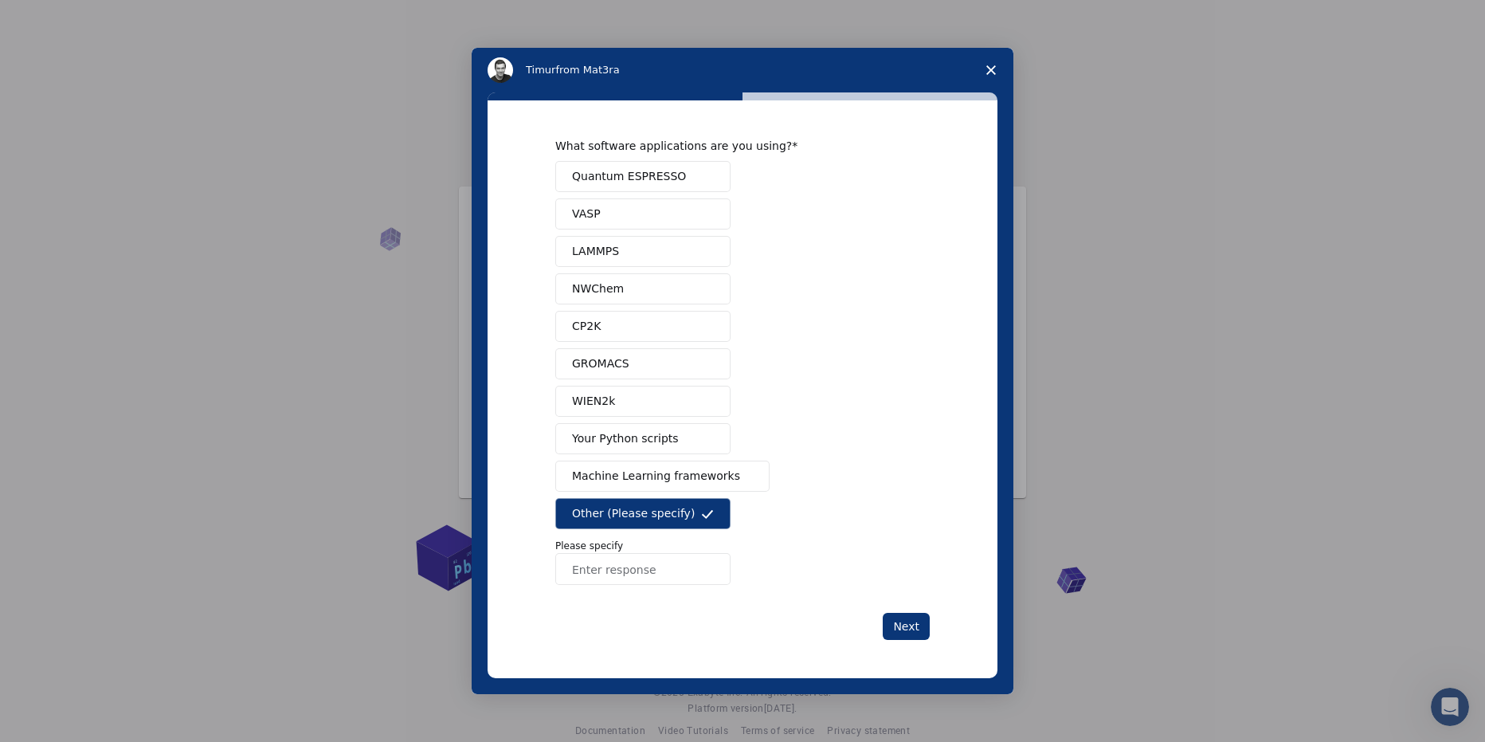
click at [681, 577] on input "Enter response" at bounding box center [642, 569] width 175 height 32
type input "blender"
click at [914, 630] on button "Next" at bounding box center [906, 626] width 47 height 27
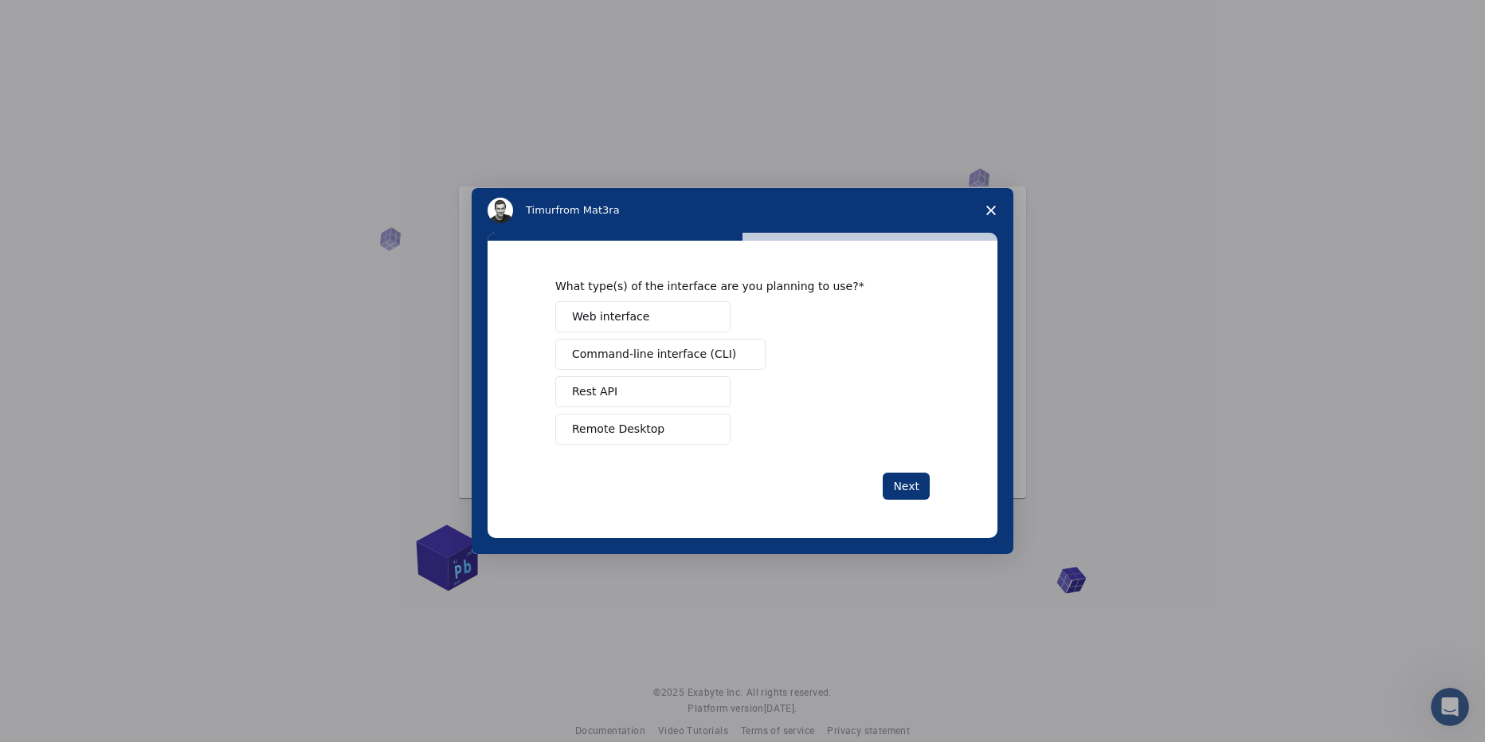
click at [698, 315] on button "Web interface" at bounding box center [642, 316] width 175 height 31
click at [888, 486] on button "Next" at bounding box center [906, 486] width 47 height 27
click at [701, 390] on button "Teach" at bounding box center [642, 391] width 175 height 31
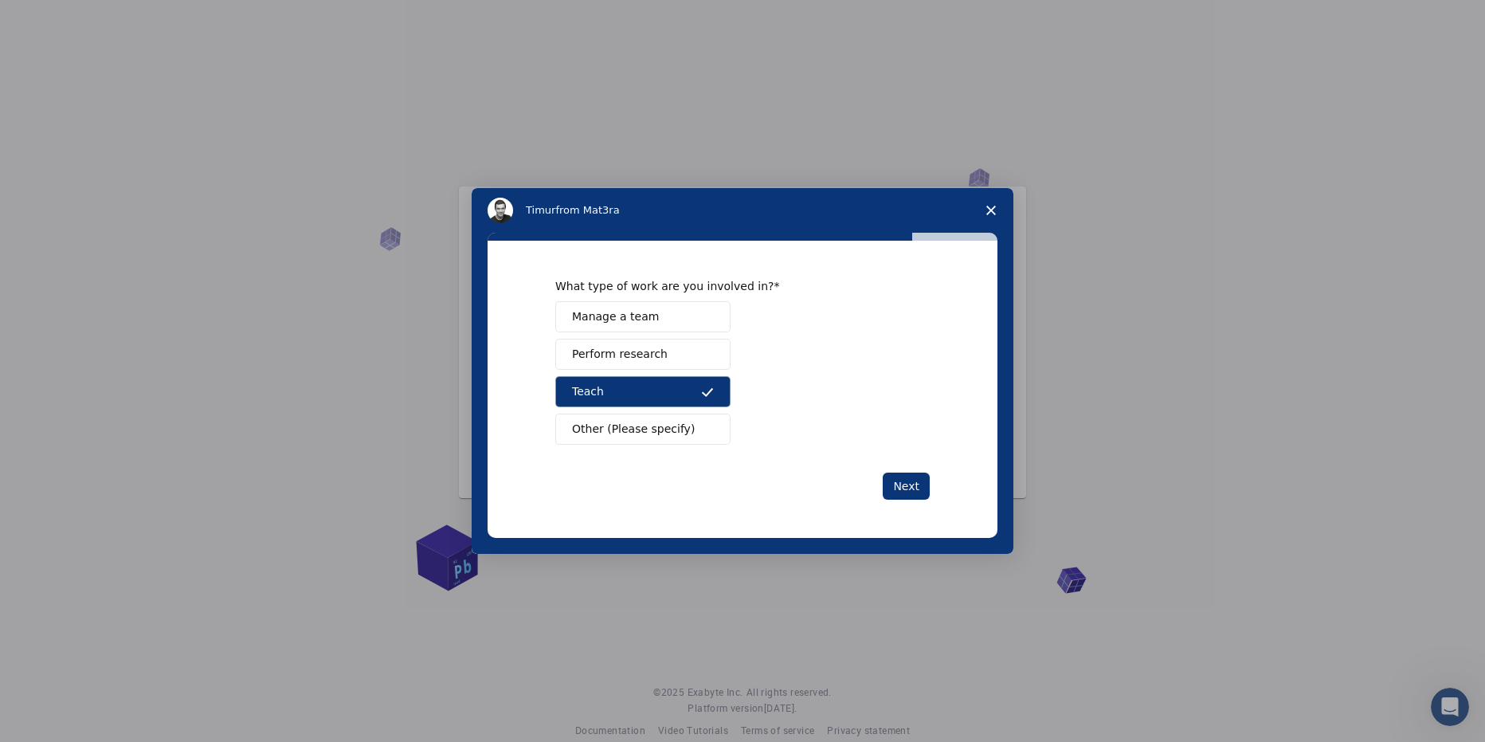
click at [680, 342] on button "Perform research" at bounding box center [642, 354] width 175 height 31
click at [697, 390] on button "Teach" at bounding box center [642, 391] width 175 height 31
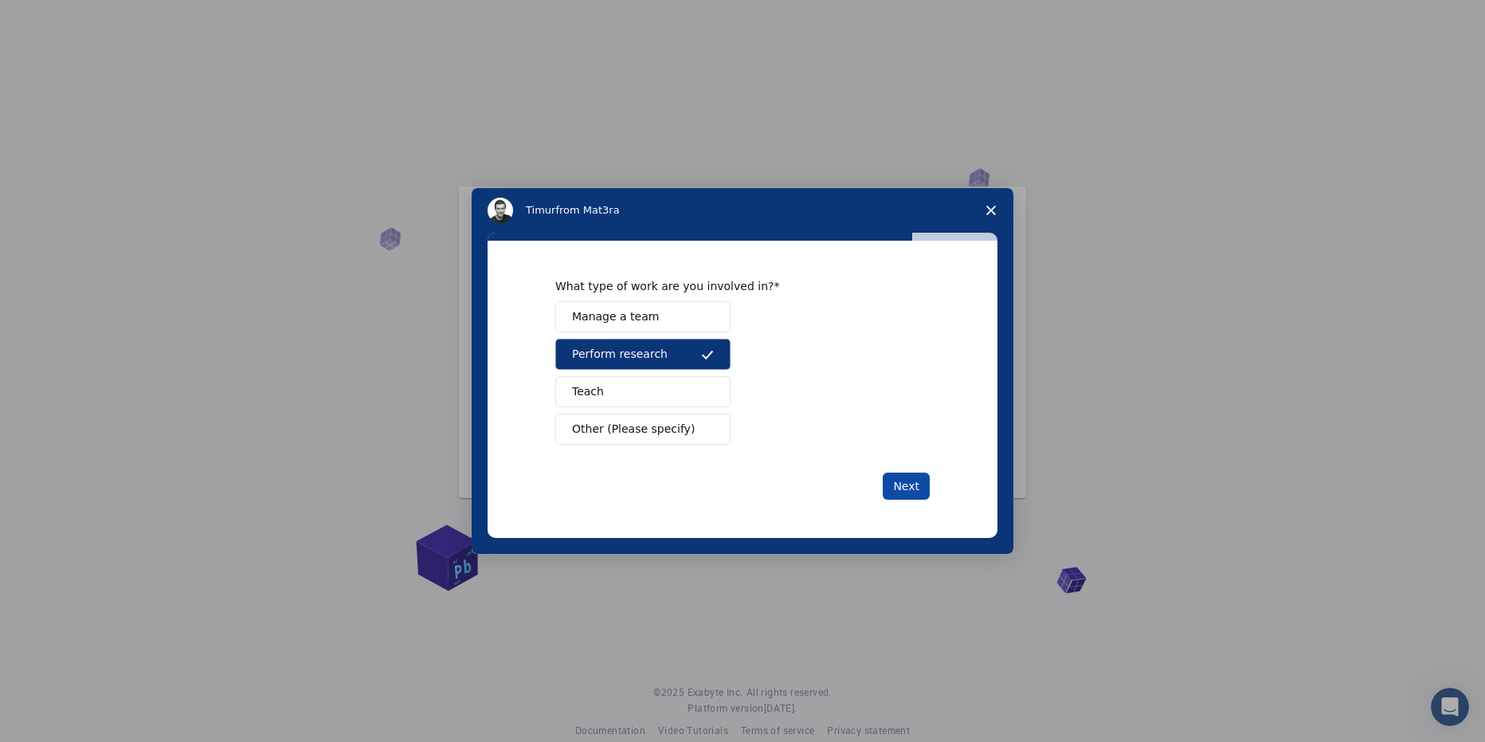
click at [903, 483] on button "Next" at bounding box center [906, 486] width 47 height 27
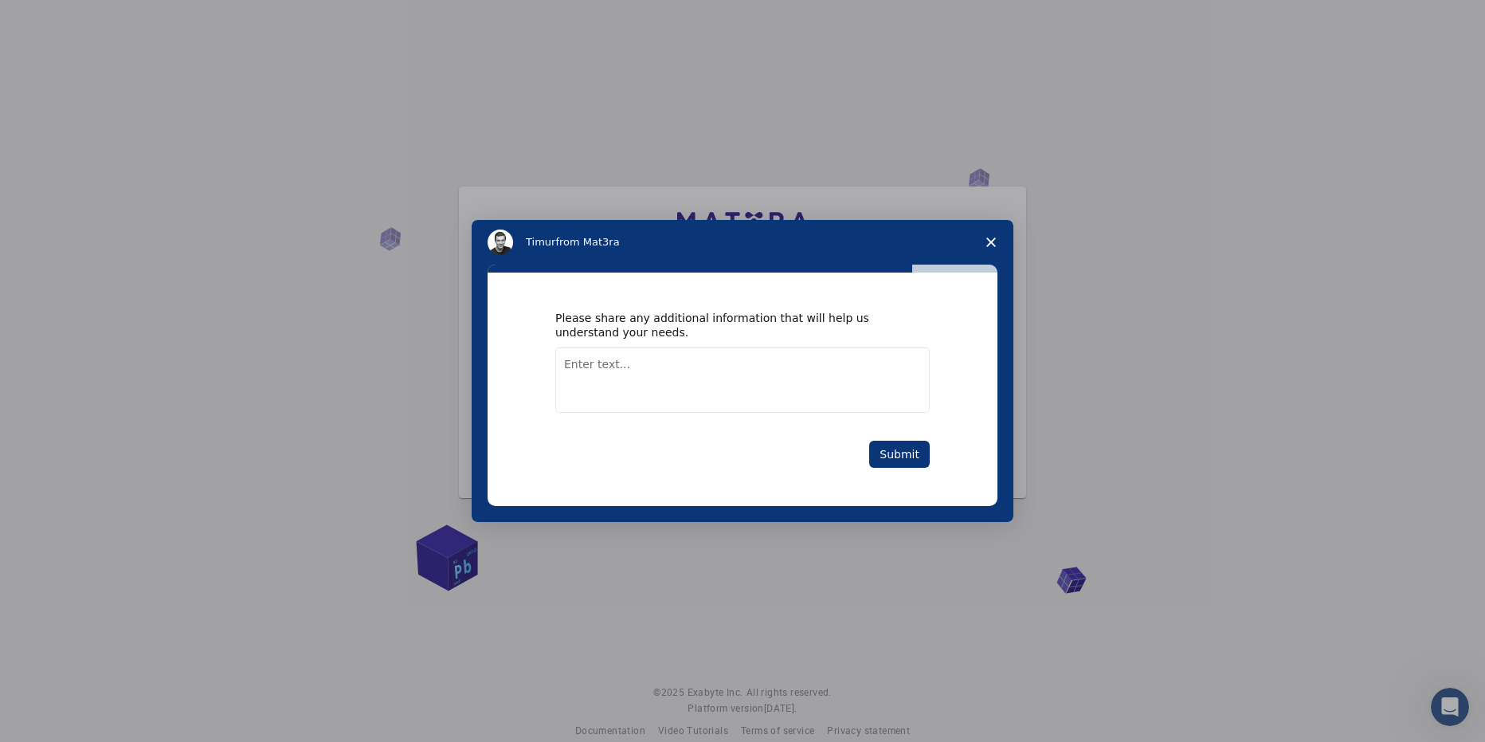
click at [865, 383] on textarea "Enter text..." at bounding box center [742, 379] width 375 height 65
type textarea "N/A"
click at [895, 459] on button "Submit" at bounding box center [899, 454] width 61 height 27
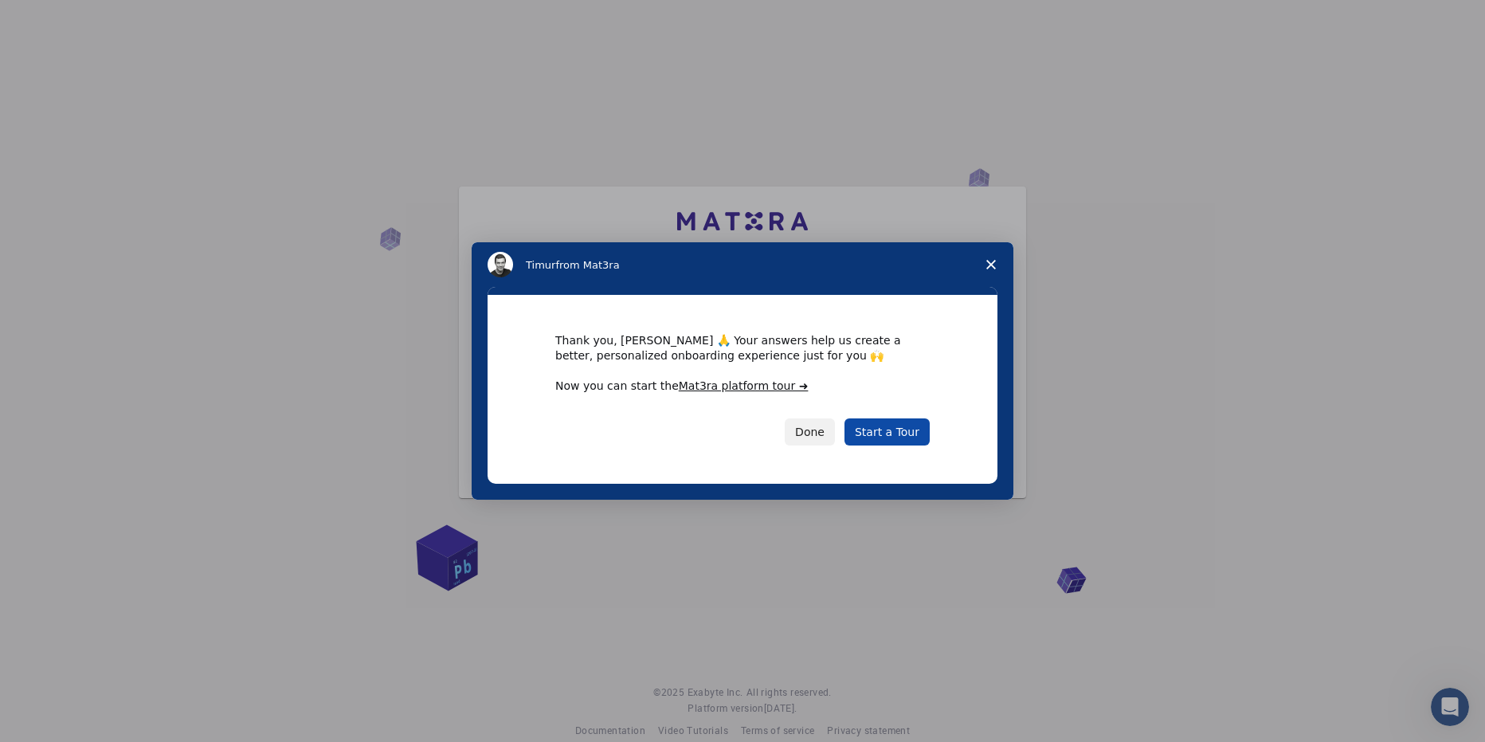
click at [899, 429] on link "Start a Tour" at bounding box center [887, 431] width 85 height 27
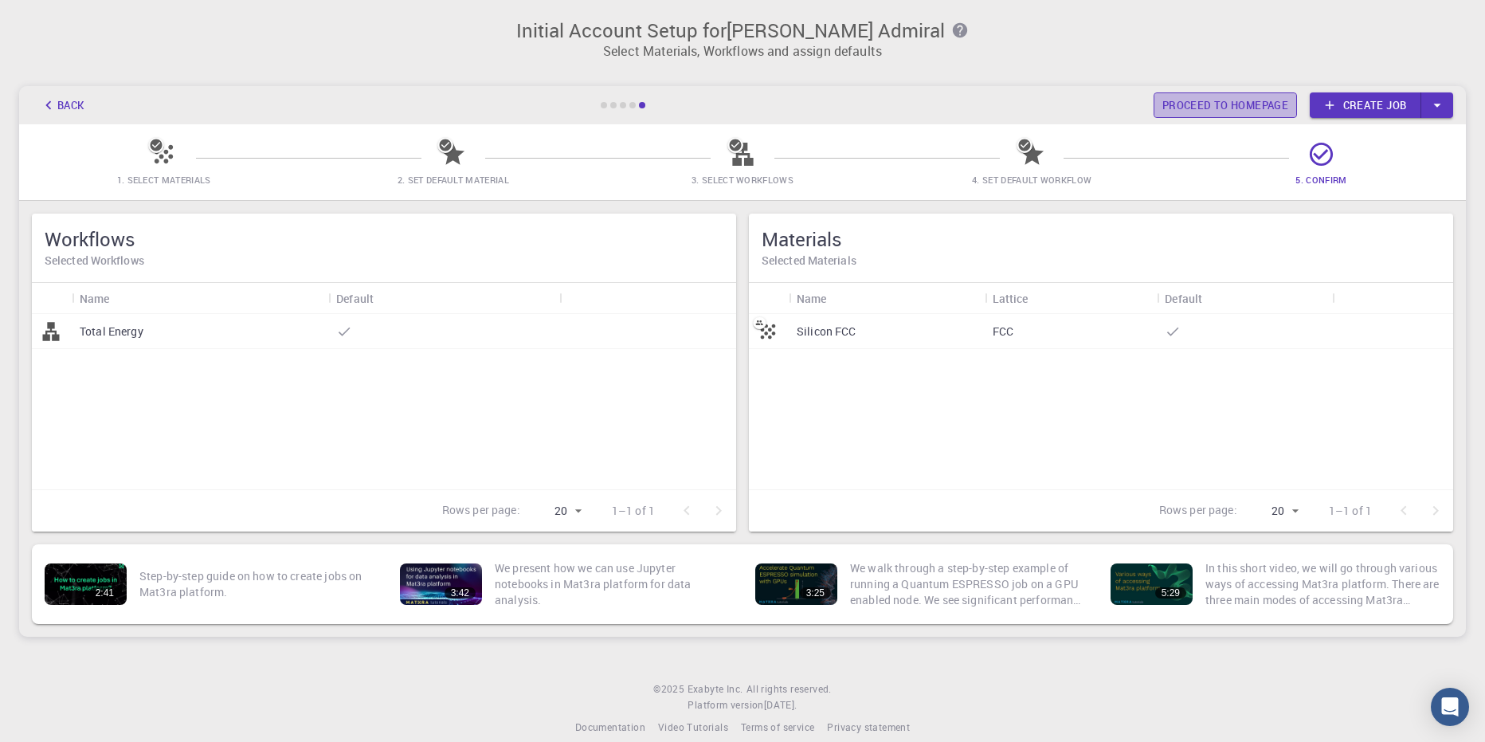
click at [1266, 108] on link "Proceed to homepage" at bounding box center [1225, 105] width 143 height 26
